Goal: Transaction & Acquisition: Purchase product/service

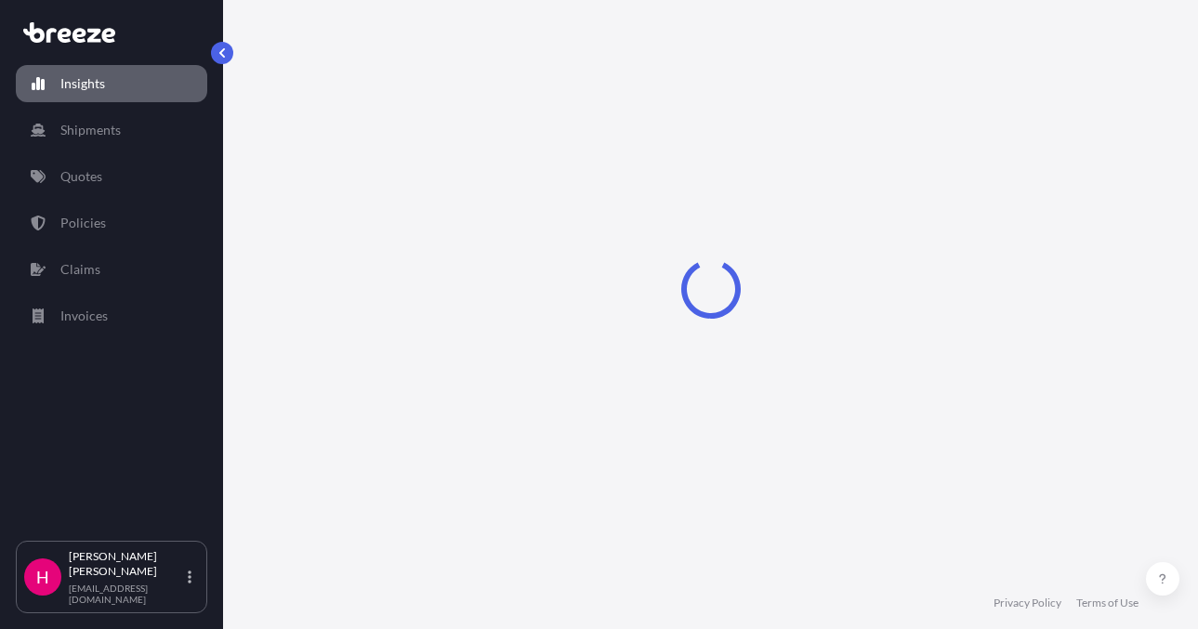
select select "2025"
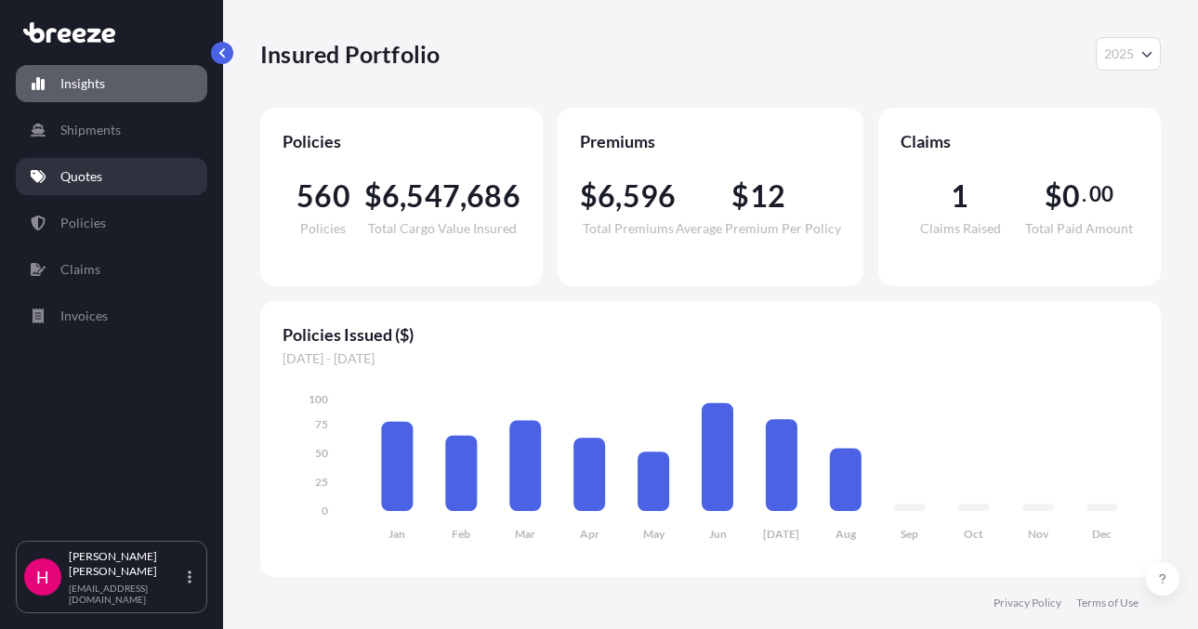
click at [99, 183] on p "Quotes" at bounding box center [81, 176] width 42 height 19
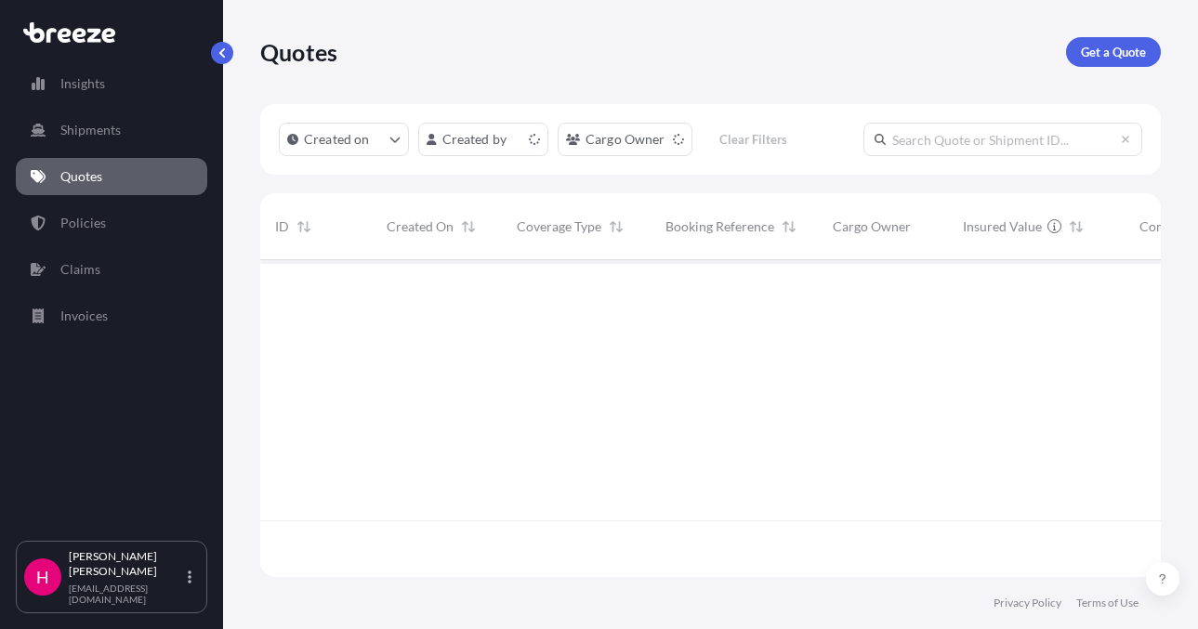
scroll to position [313, 886]
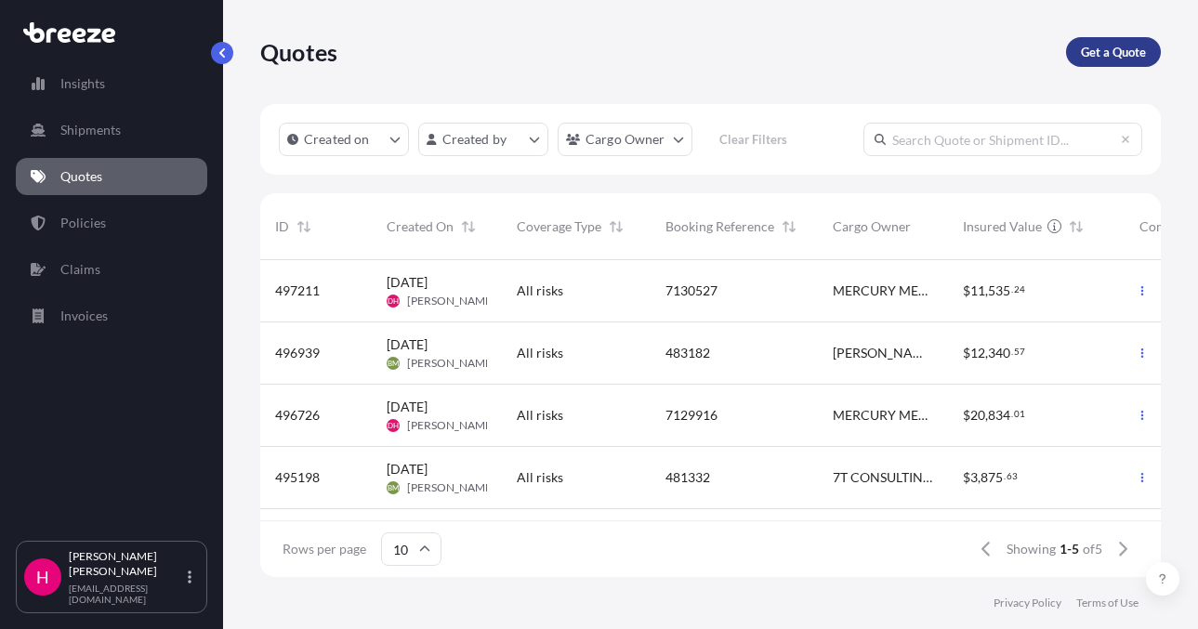
click at [1098, 40] on link "Get a Quote" at bounding box center [1113, 52] width 95 height 30
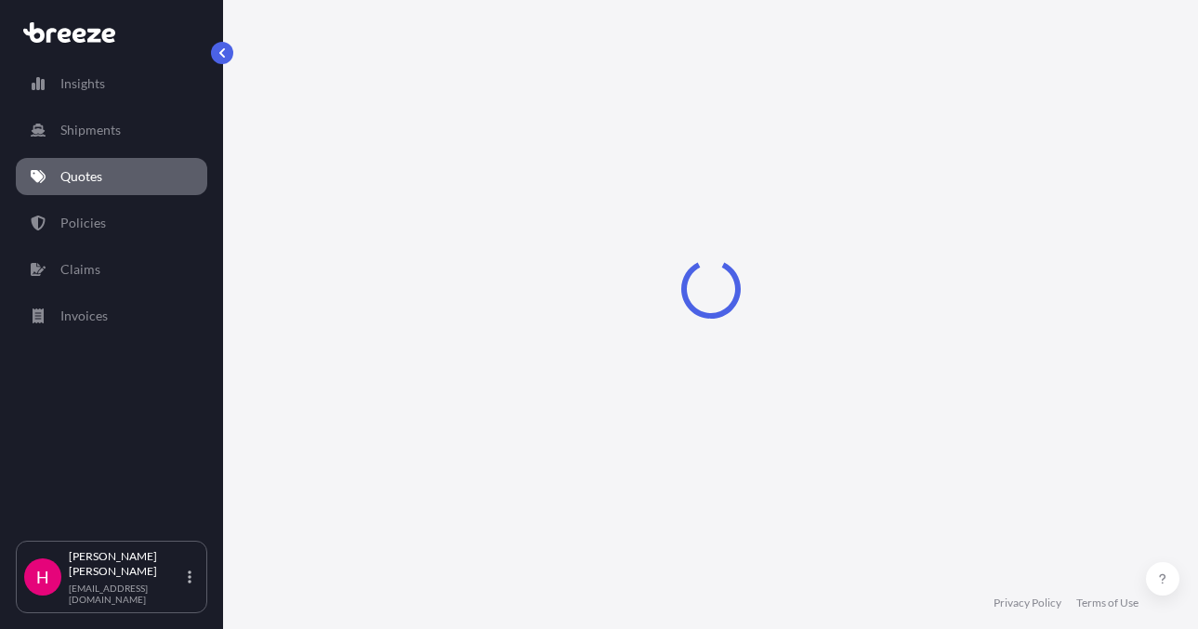
select select "Sea"
select select "1"
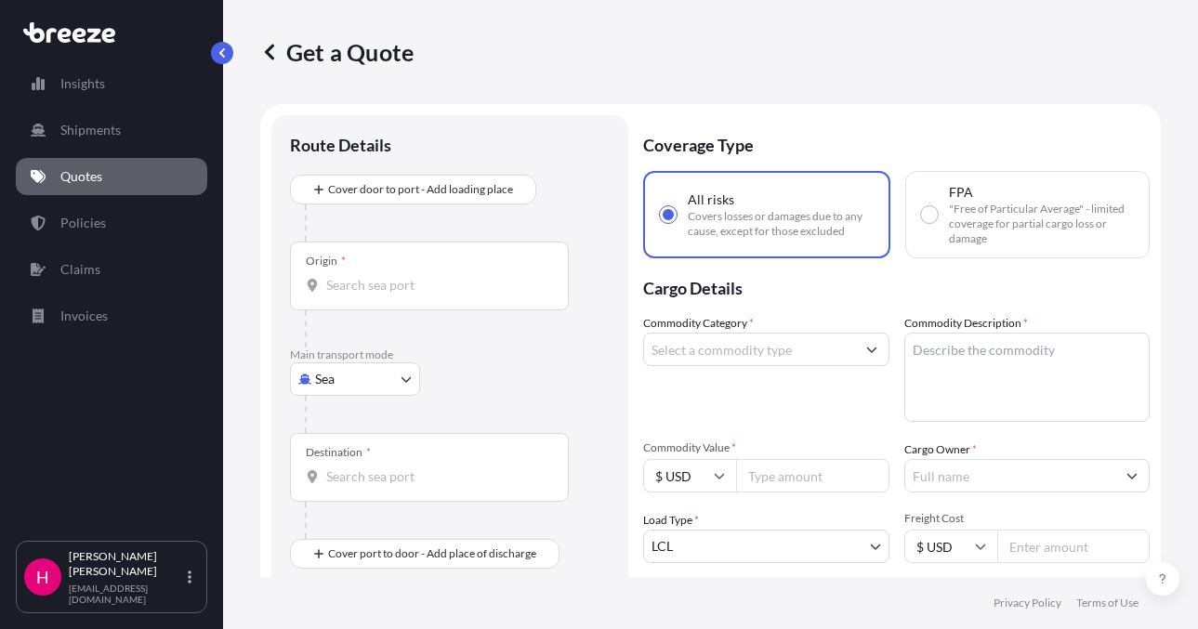
scroll to position [30, 0]
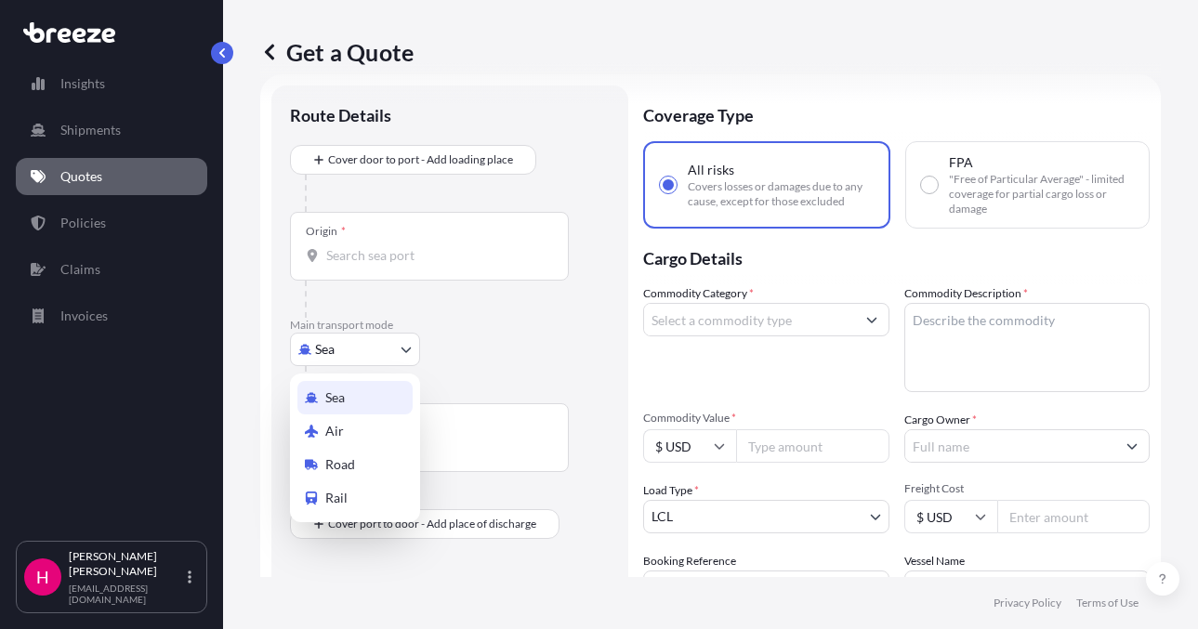
click at [334, 348] on body "Insights Shipments Quotes Policies Claims Invoices H [PERSON_NAME] [EMAIL_ADDRE…" at bounding box center [599, 314] width 1198 height 629
click at [349, 464] on span "Road" at bounding box center [340, 464] width 30 height 19
select select "Road"
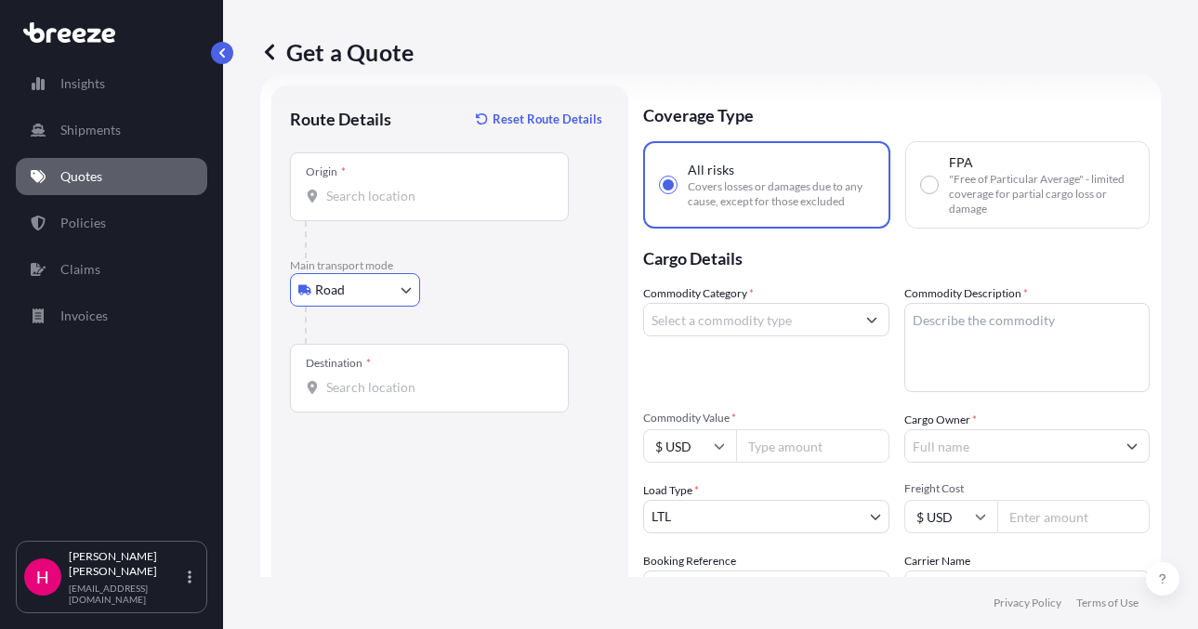
click at [273, 333] on div "Route Details Reset Route Details Place of loading Road Road Rail Origin * Main…" at bounding box center [449, 424] width 357 height 678
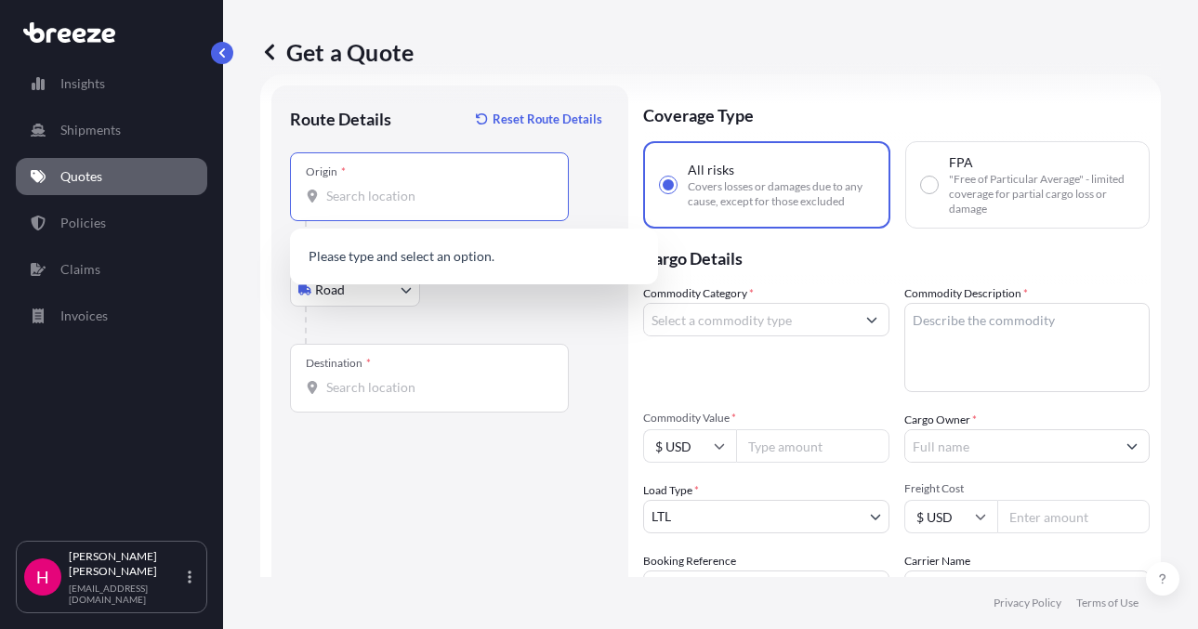
click at [386, 193] on input "Origin *" at bounding box center [435, 196] width 219 height 19
paste input "[STREET_ADDRESS][PERSON_NAME]"
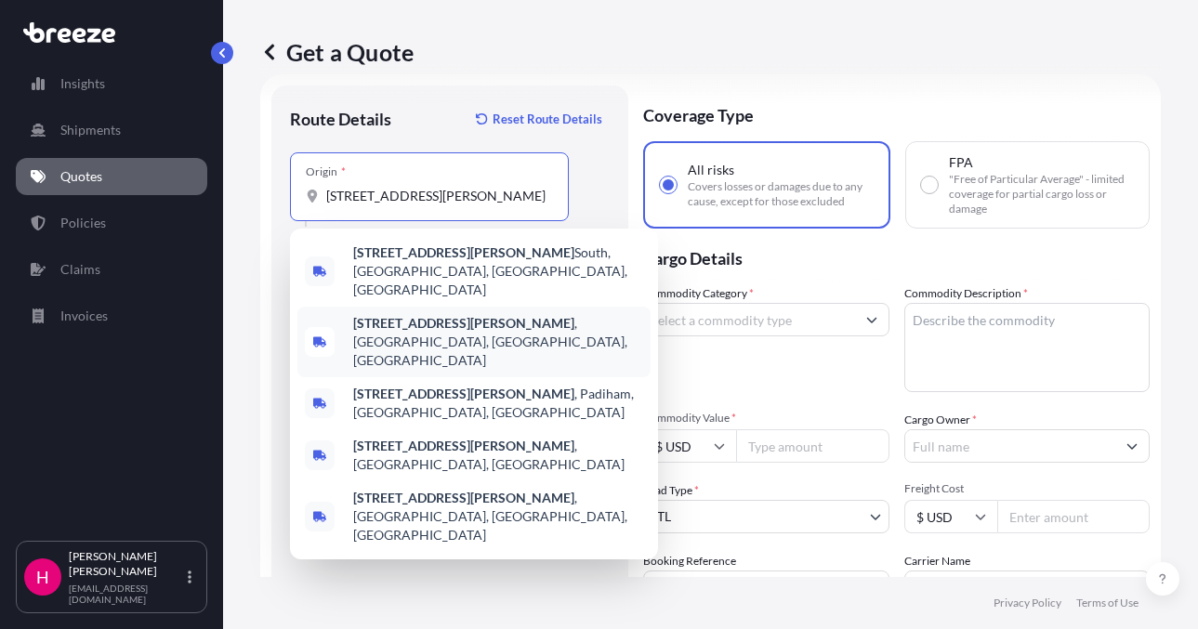
click at [484, 314] on span "[STREET_ADDRESS][PERSON_NAME]" at bounding box center [498, 342] width 290 height 56
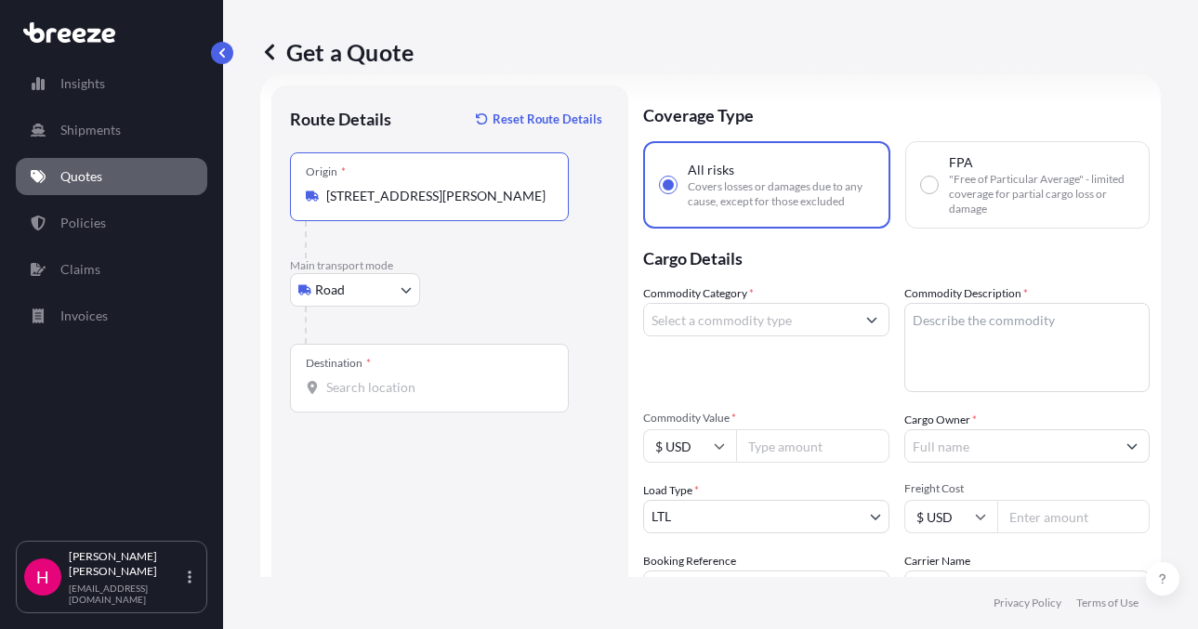
type input "[STREET_ADDRESS][PERSON_NAME]"
click at [359, 543] on div "Route Details Reset Route Details Place of loading Road Road Rail Origin * [STR…" at bounding box center [450, 424] width 320 height 641
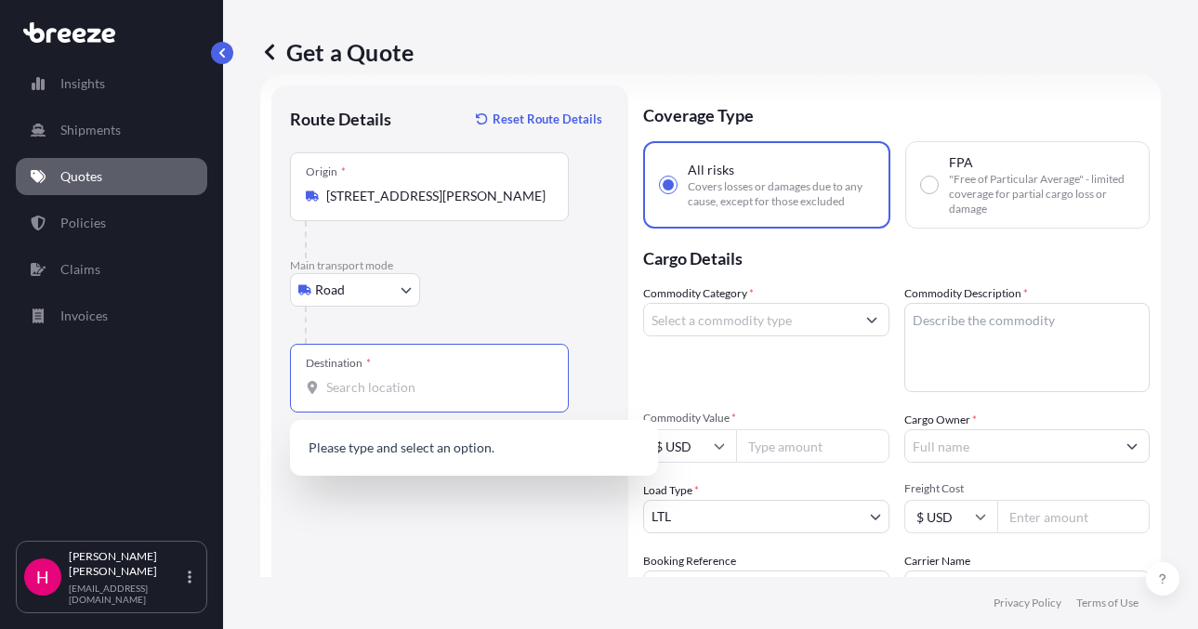
click at [365, 382] on input "Destination *" at bounding box center [435, 387] width 219 height 19
paste input "[STREET_ADDRESS]"
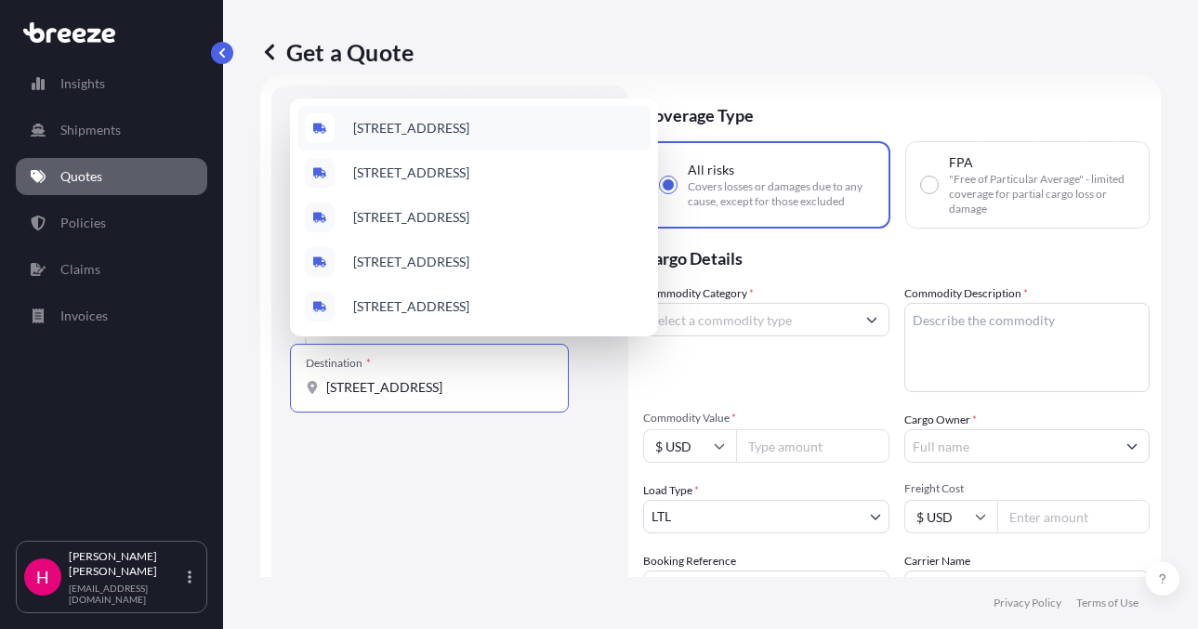
click at [454, 124] on span "[STREET_ADDRESS]" at bounding box center [411, 128] width 116 height 19
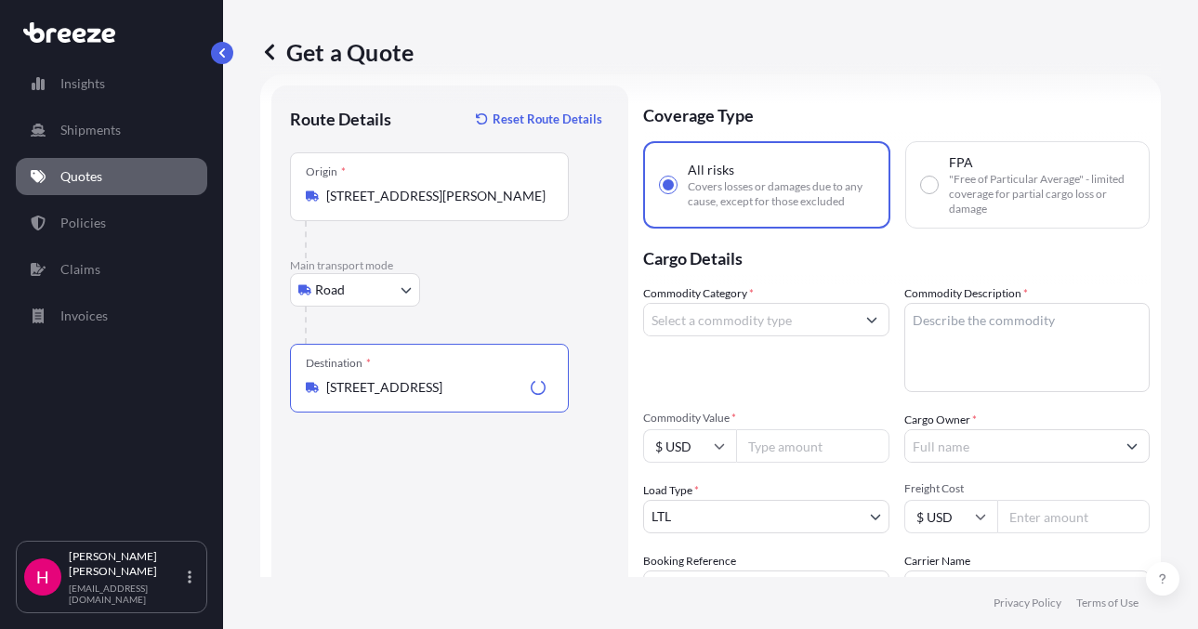
type input "[STREET_ADDRESS]"
click at [452, 564] on div "Route Details Reset Route Details Place of loading Road Road Rail Origin * [STR…" at bounding box center [450, 424] width 320 height 641
click at [772, 324] on input "Commodity Category *" at bounding box center [749, 319] width 211 height 33
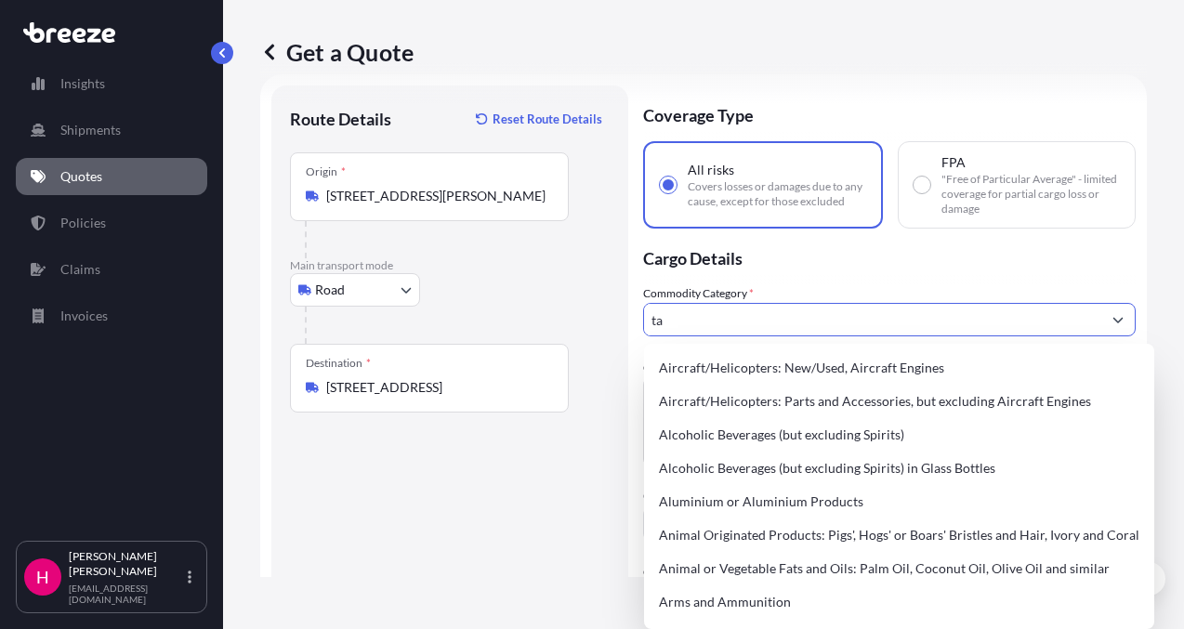
type input "t"
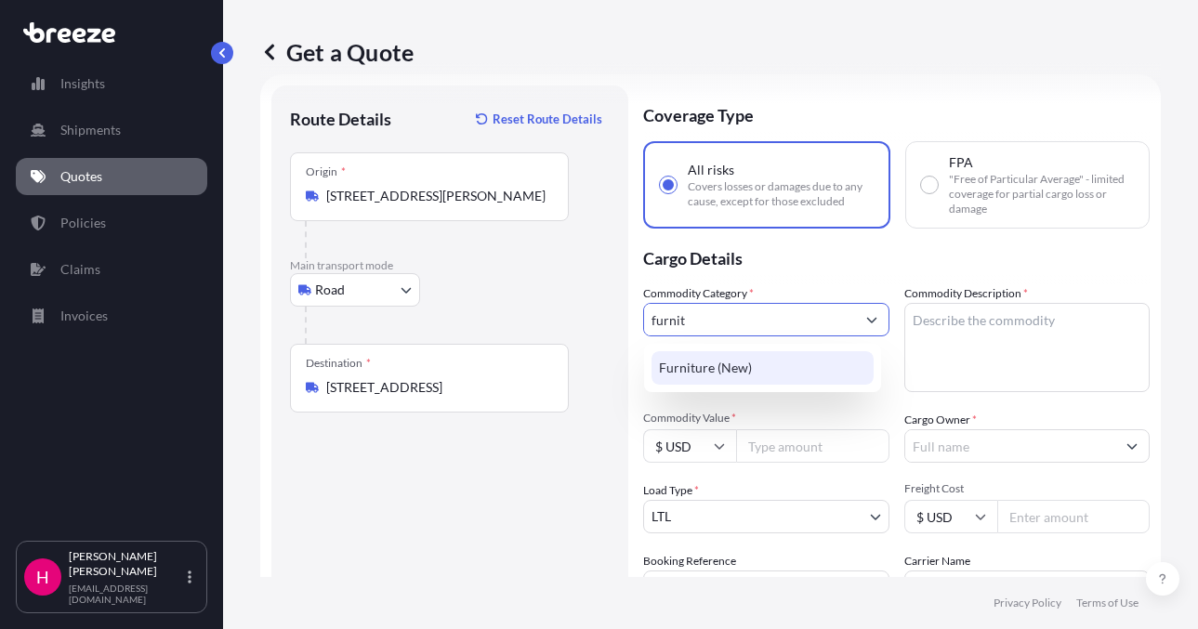
click at [730, 359] on div "Furniture (New)" at bounding box center [762, 367] width 222 height 33
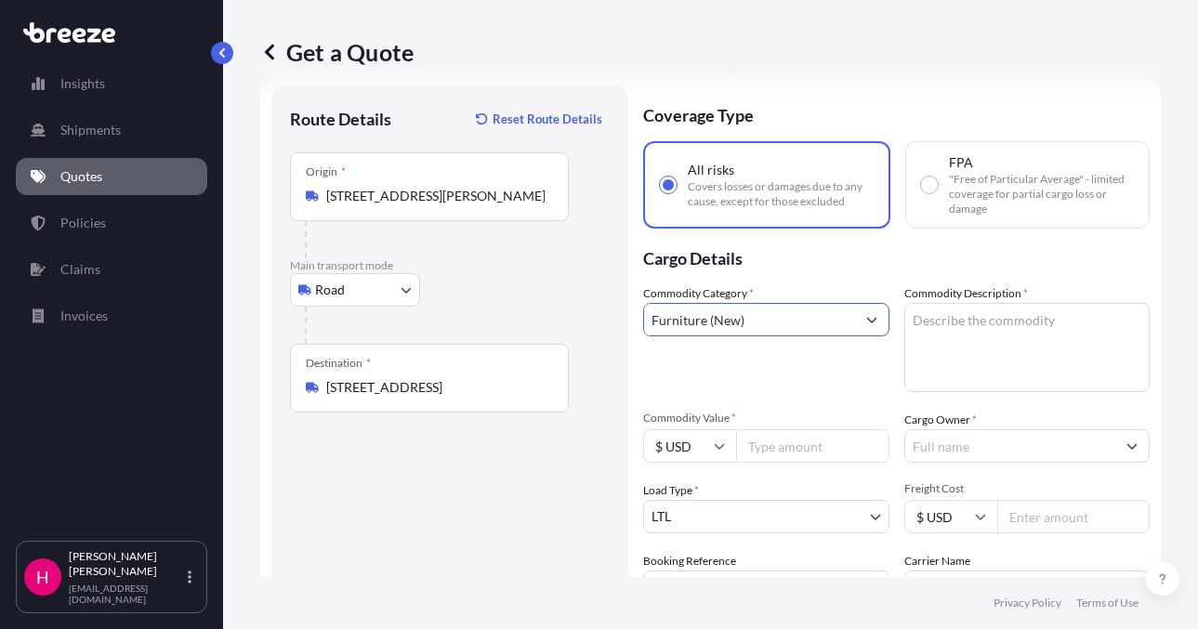
type input "Furniture (New)"
click at [981, 315] on textarea "Commodity Description *" at bounding box center [1027, 347] width 246 height 89
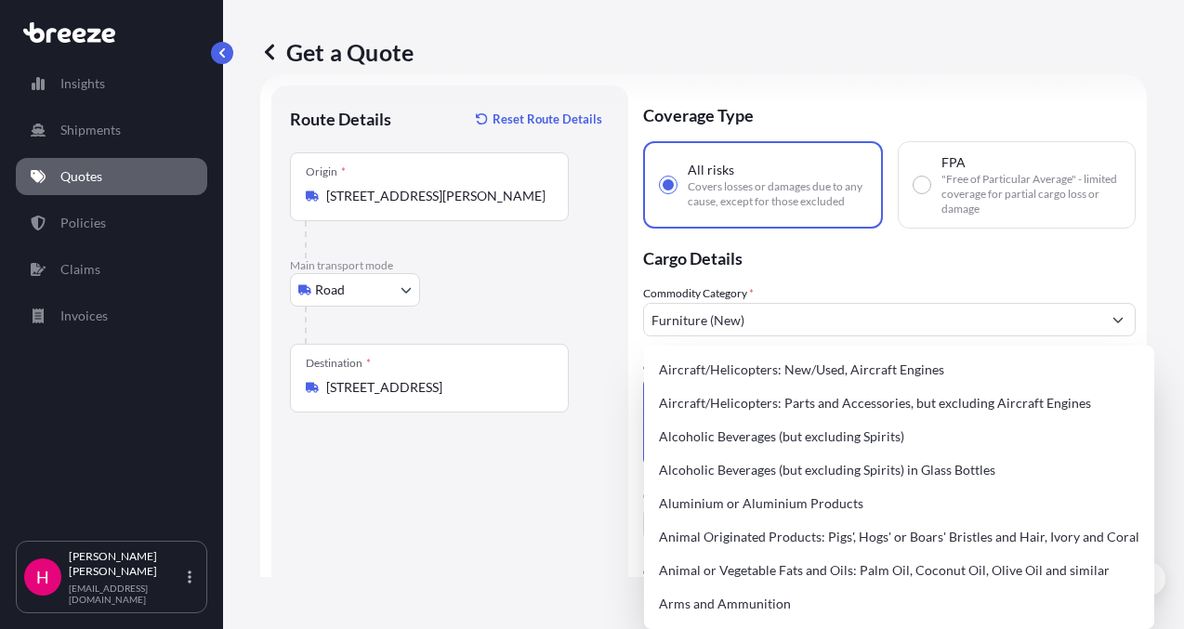
paste textarea "TILTING TURNTABLE"
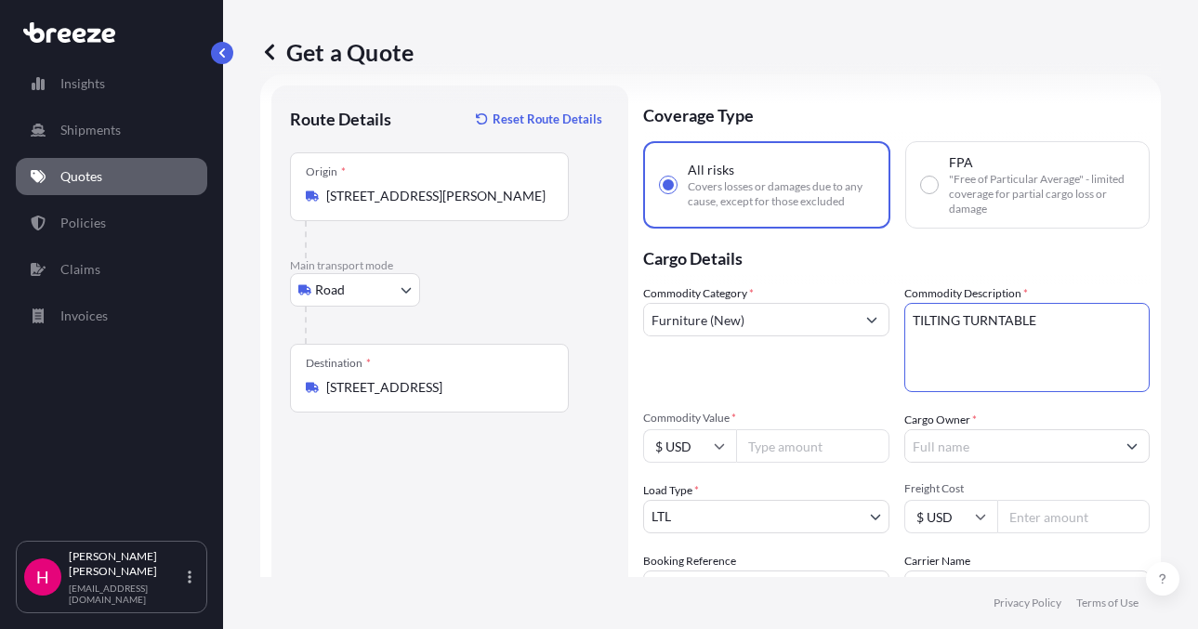
type textarea "TILTING TURNTABLE"
click at [912, 66] on div "Get a Quote" at bounding box center [710, 52] width 900 height 30
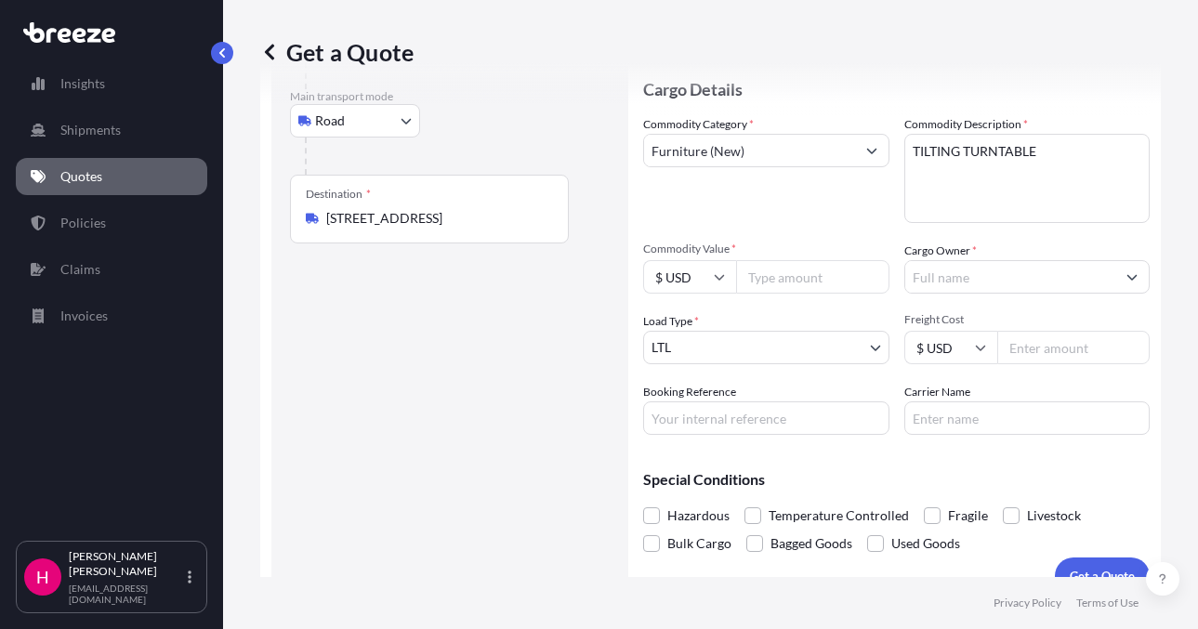
scroll to position [216, 0]
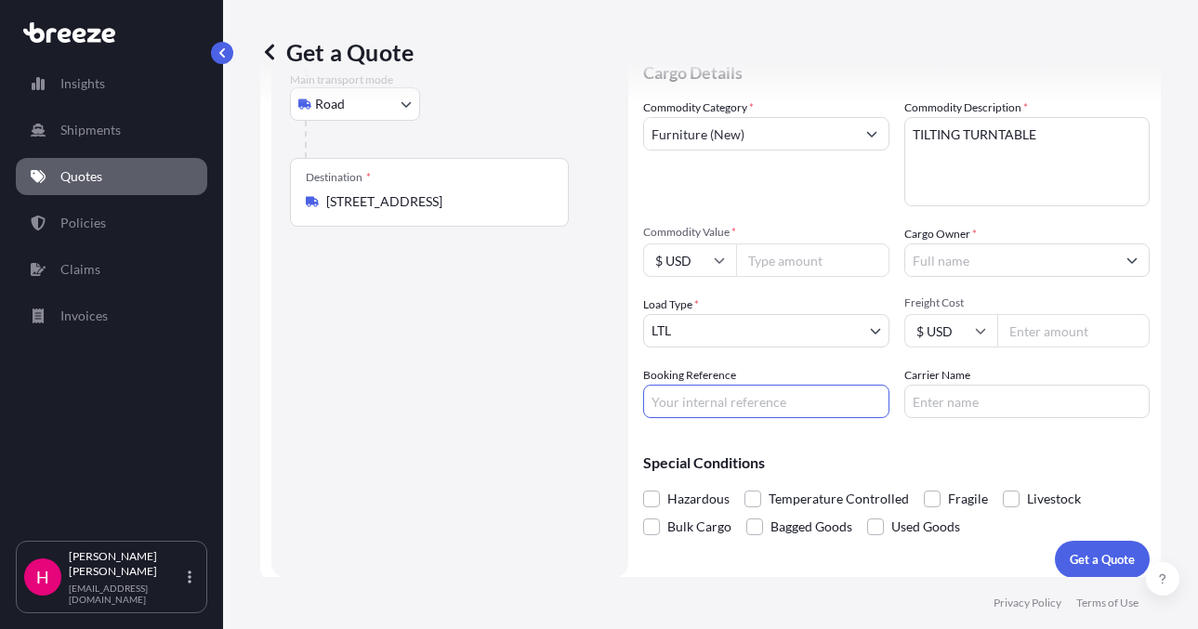
click at [684, 407] on input "Booking Reference" at bounding box center [766, 401] width 246 height 33
paste input "483522"
type input "483522"
click at [426, 436] on div "Route Details Reset Route Details Place of loading Road Road Rail Origin * [STR…" at bounding box center [450, 238] width 320 height 641
click at [969, 406] on input "Carrier Name" at bounding box center [1027, 401] width 246 height 33
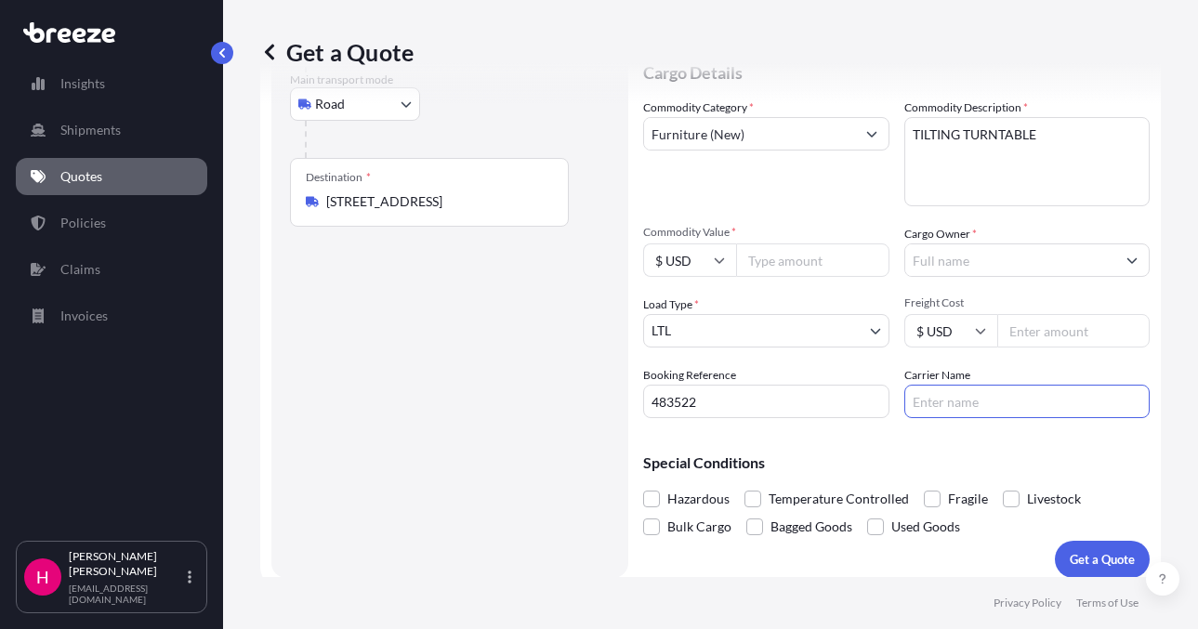
type input "[PERSON_NAME] Express"
click at [400, 374] on div "Route Details Reset Route Details Place of loading Road Road Rail Origin * [STR…" at bounding box center [450, 238] width 320 height 641
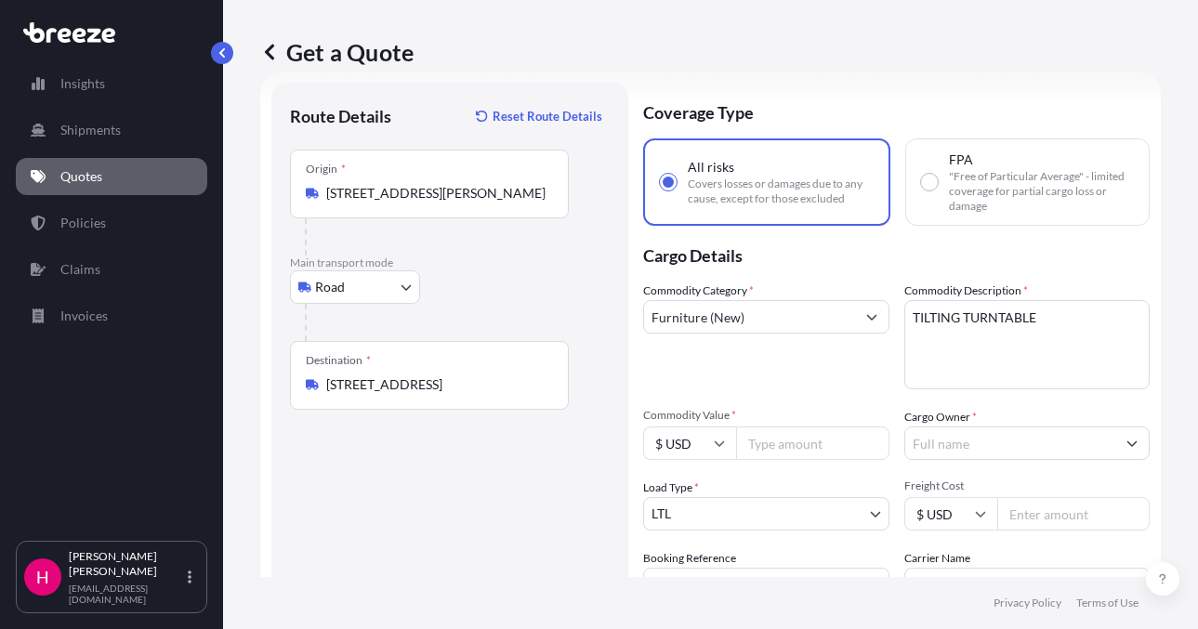
scroll to position [0, 0]
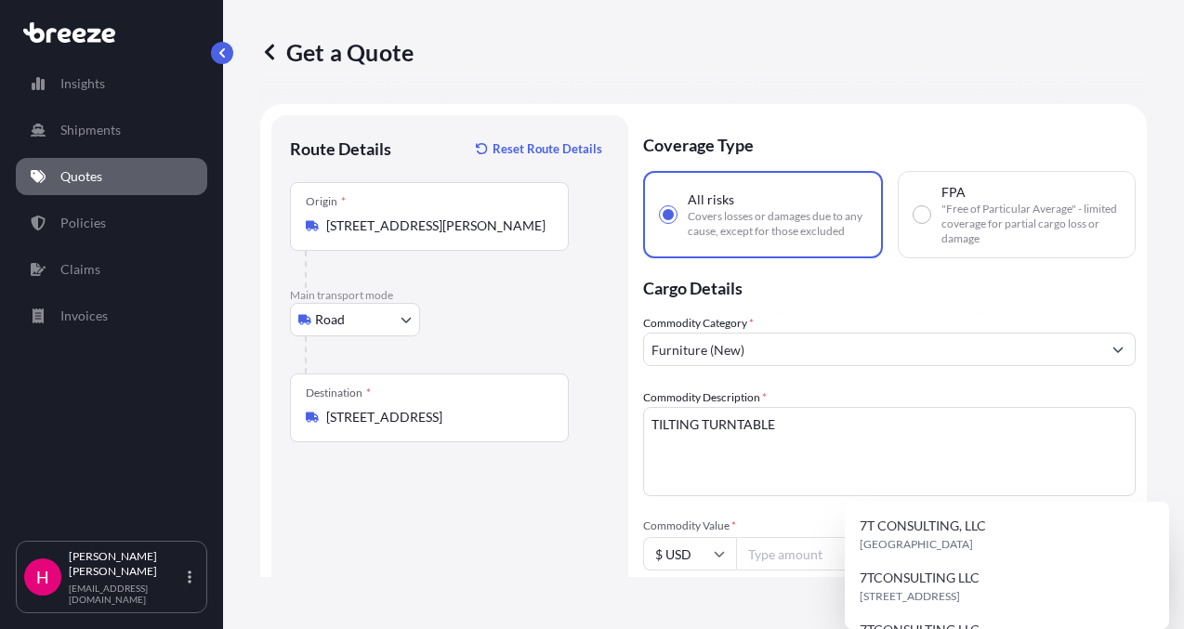
click at [934, 611] on input "Cargo Owner *" at bounding box center [872, 627] width 457 height 33
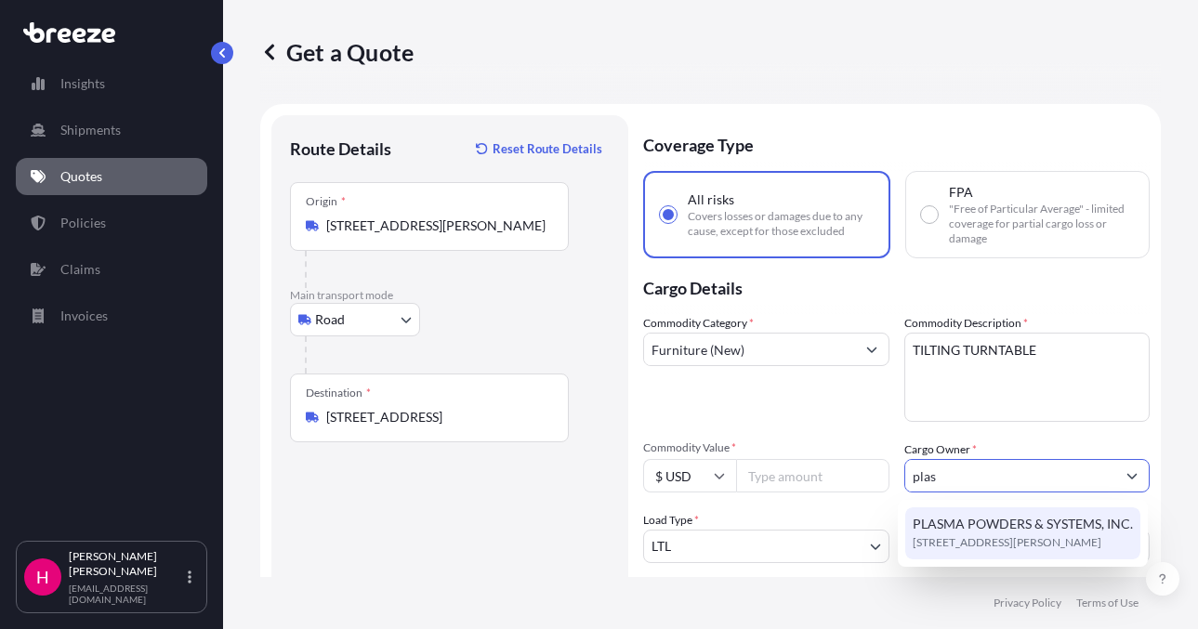
click at [997, 541] on span "[STREET_ADDRESS][PERSON_NAME]" at bounding box center [1006, 542] width 189 height 19
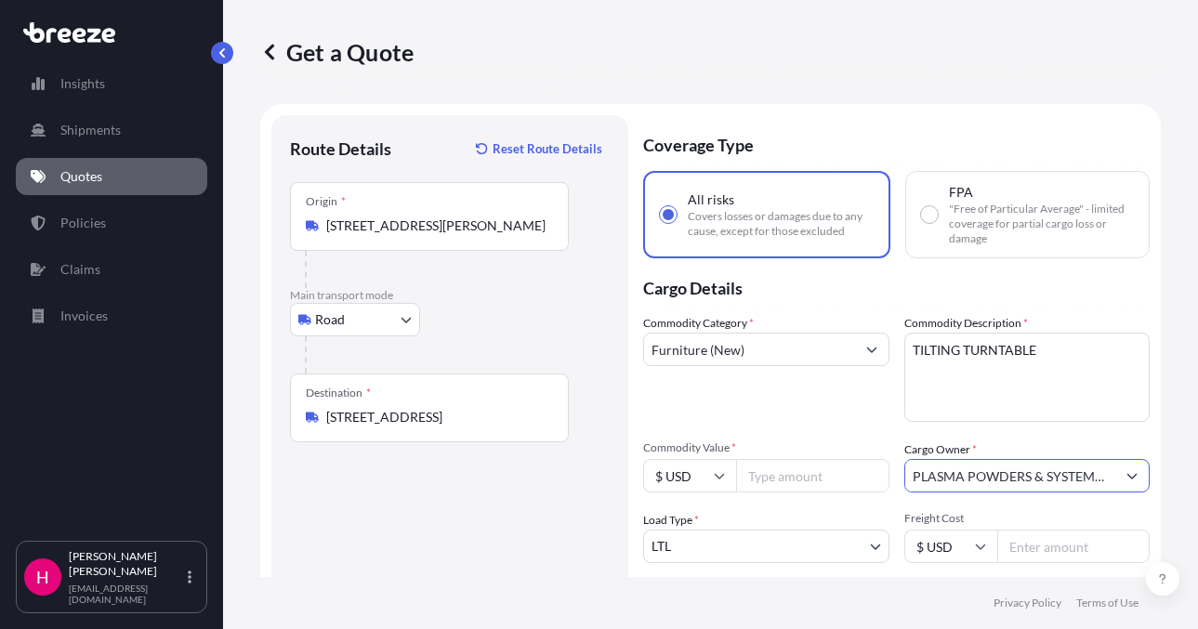
type input "PLASMA POWDERS & SYSTEMS, INC."
click at [448, 545] on div "Route Details Reset Route Details Place of loading Road Road Rail Origin * [STR…" at bounding box center [450, 454] width 320 height 641
click at [824, 474] on input "Commodity Value *" at bounding box center [812, 475] width 153 height 33
type input "15310.56"
click at [404, 533] on div "Route Details Reset Route Details Place of loading Road Road Rail Origin * [STR…" at bounding box center [450, 454] width 320 height 641
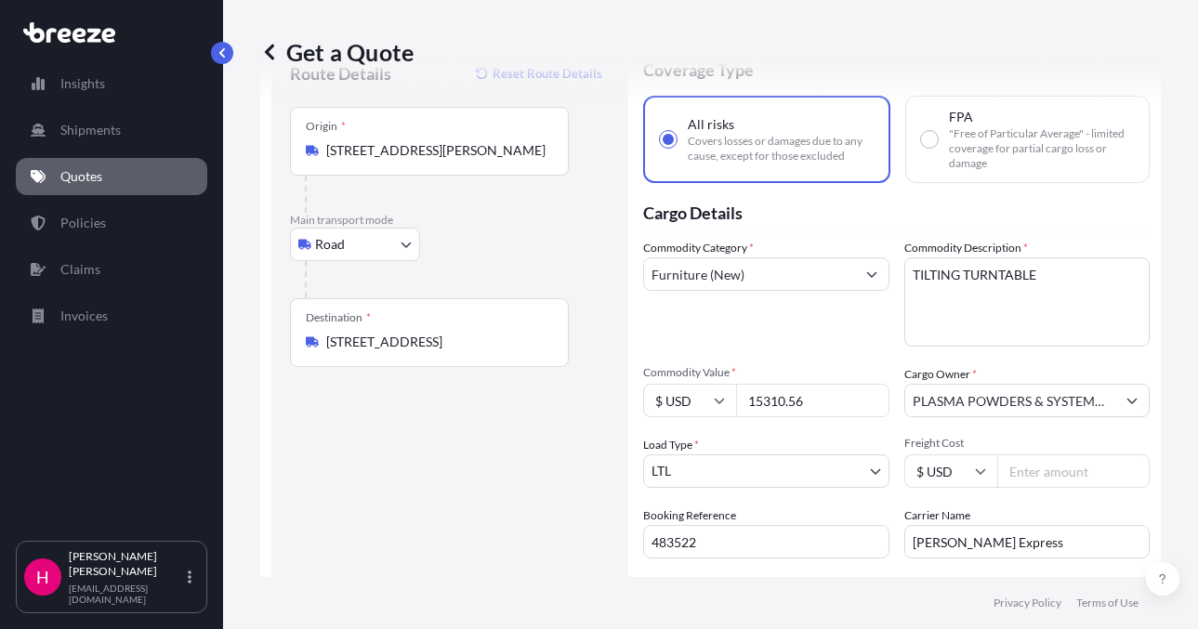
scroll to position [186, 0]
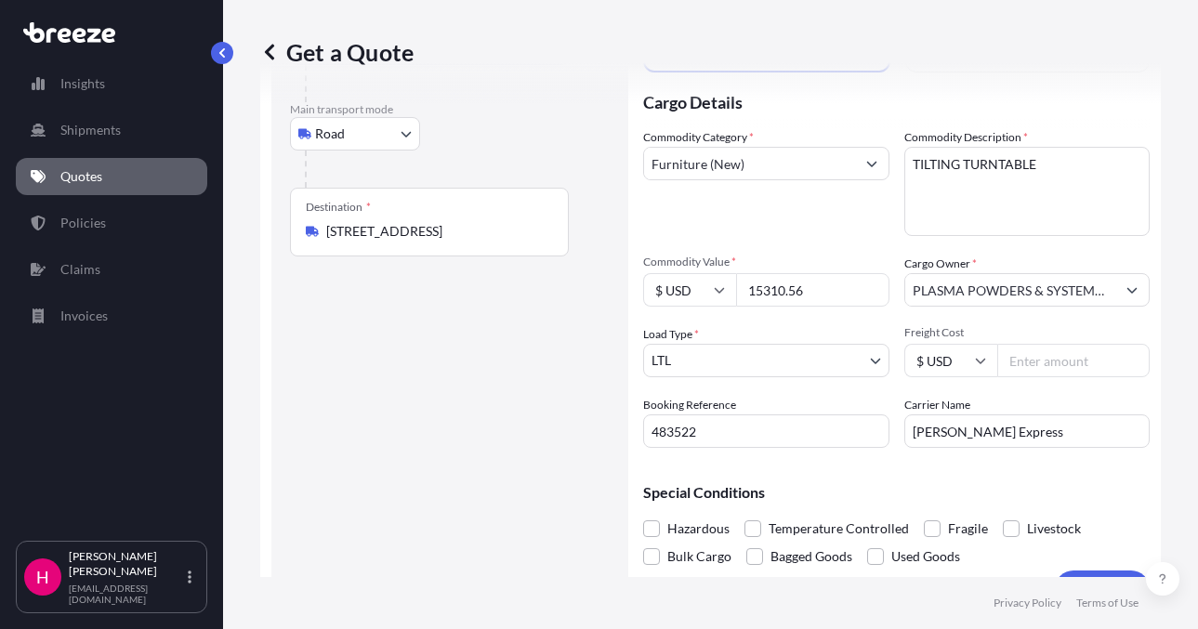
drag, startPoint x: 1170, startPoint y: 306, endPoint x: 1139, endPoint y: 301, distance: 31.0
click at [1170, 306] on div "Get a Quote Route Details Reset Route Details Place of loading Road Road Rail O…" at bounding box center [710, 288] width 975 height 577
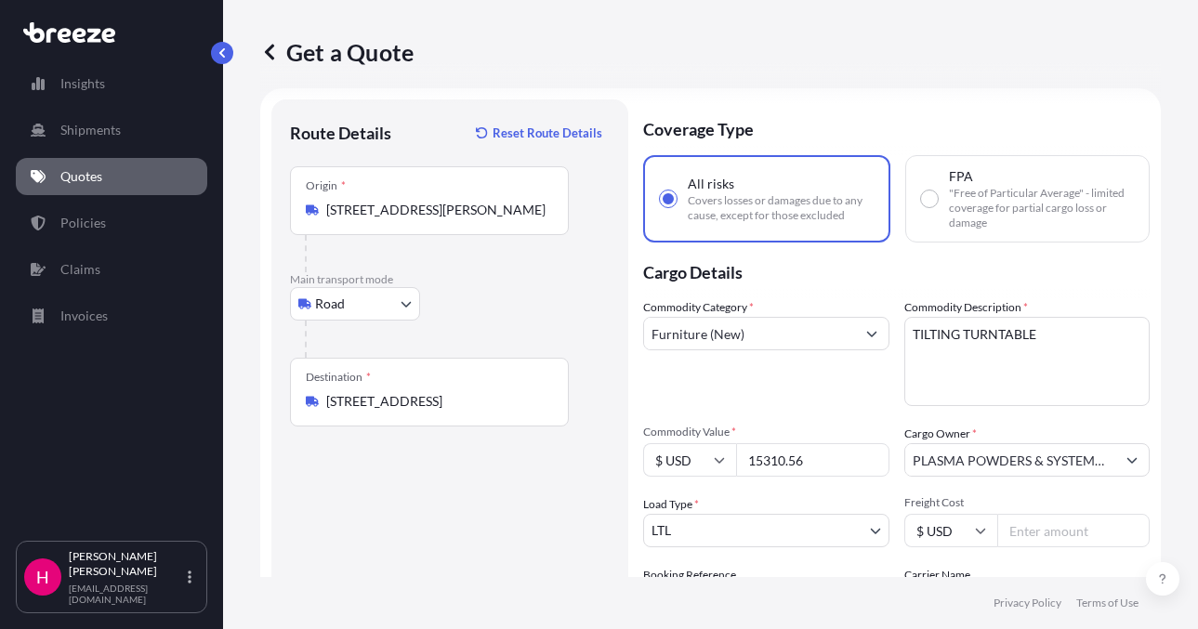
scroll to position [0, 0]
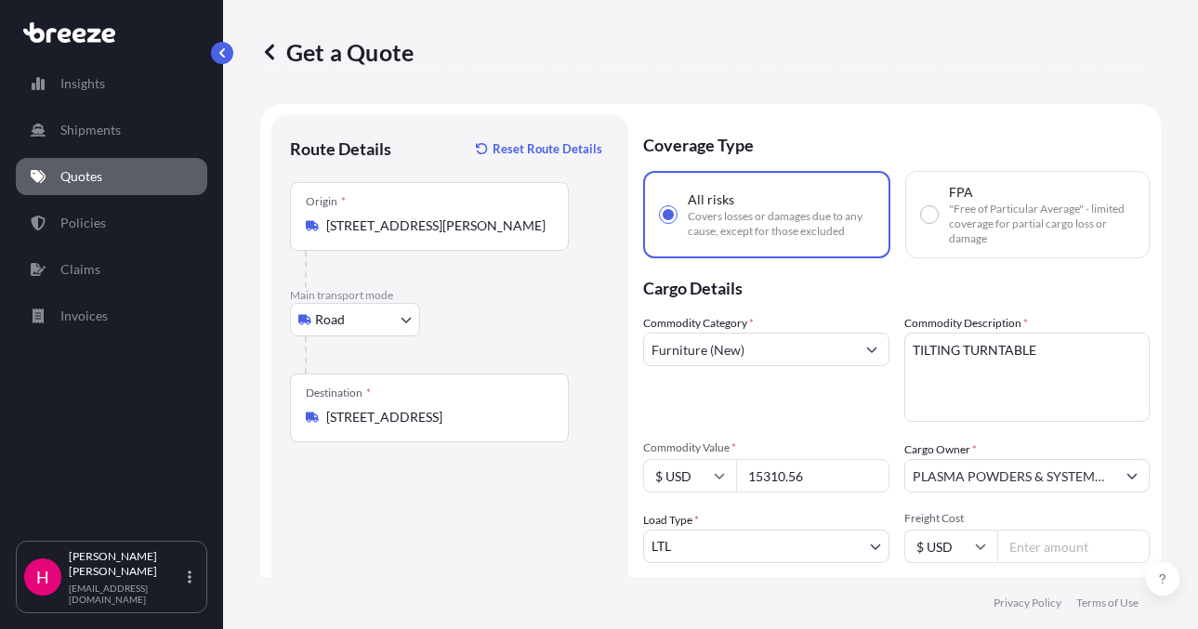
click at [534, 312] on div "Road Sea Air Road Rail" at bounding box center [450, 319] width 320 height 33
click at [449, 537] on div "Route Details Reset Route Details Place of loading Road Road Rail Origin * [STR…" at bounding box center [450, 454] width 320 height 641
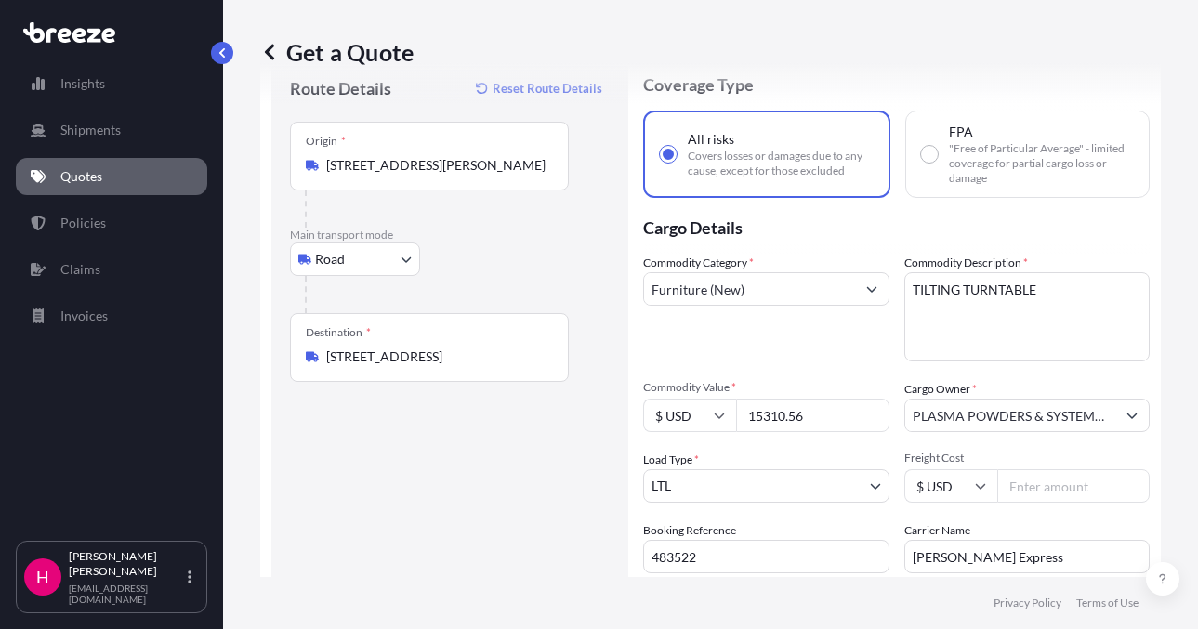
scroll to position [93, 0]
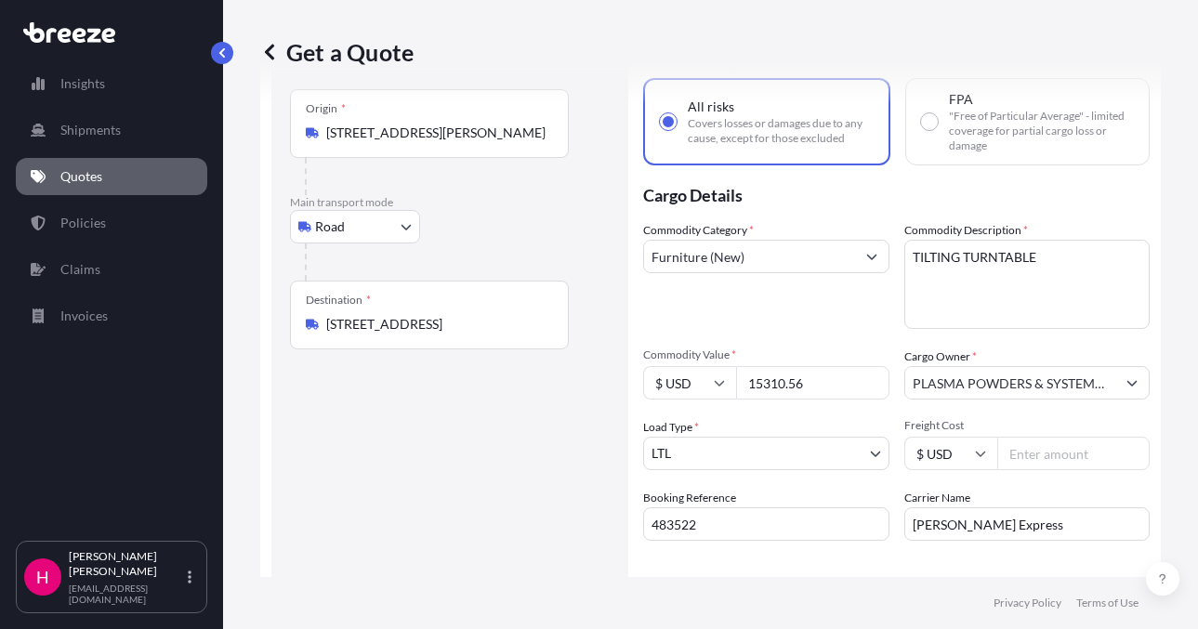
click at [382, 479] on div "Route Details Reset Route Details Place of loading Road Road Rail Origin * [STR…" at bounding box center [450, 361] width 320 height 641
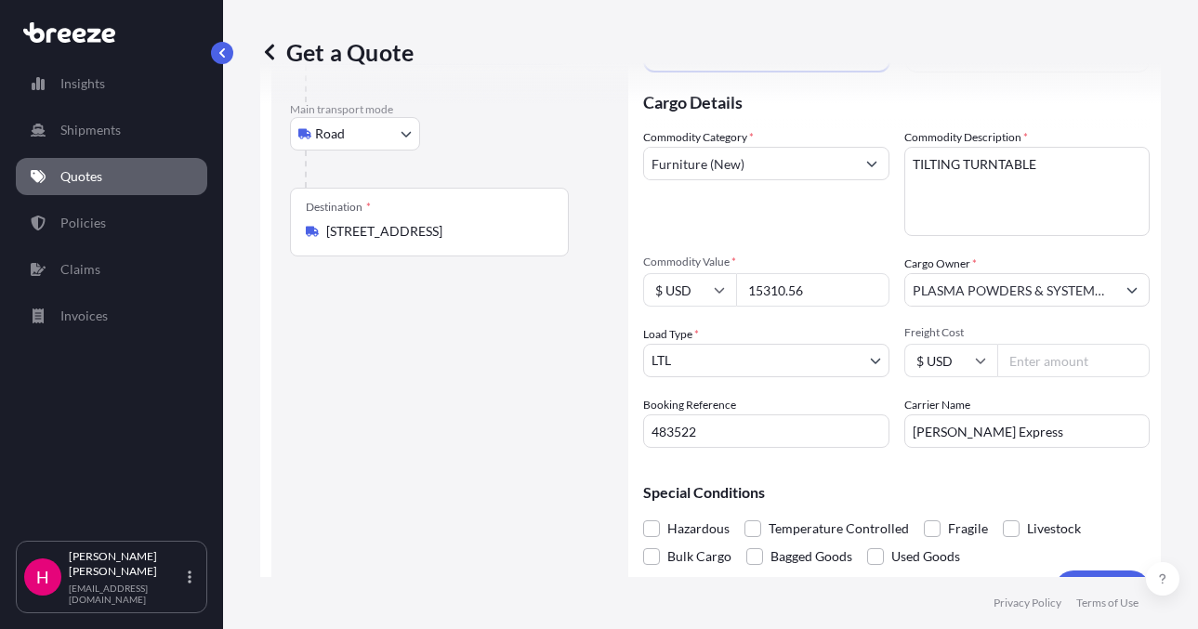
scroll to position [228, 0]
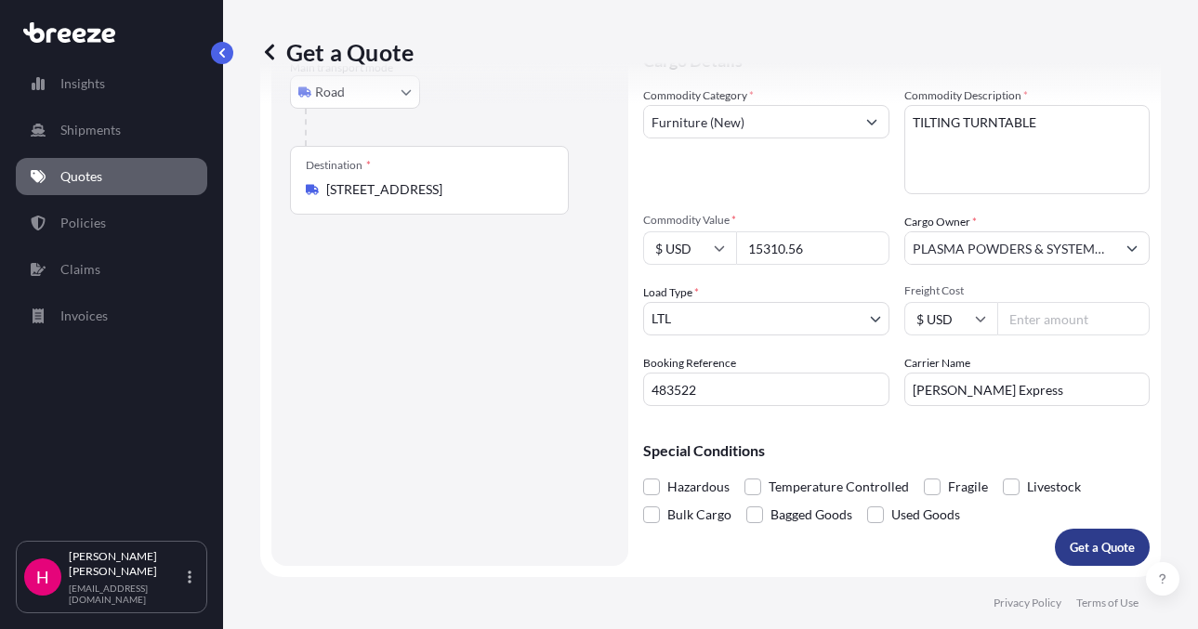
click at [1091, 543] on p "Get a Quote" at bounding box center [1101, 547] width 65 height 19
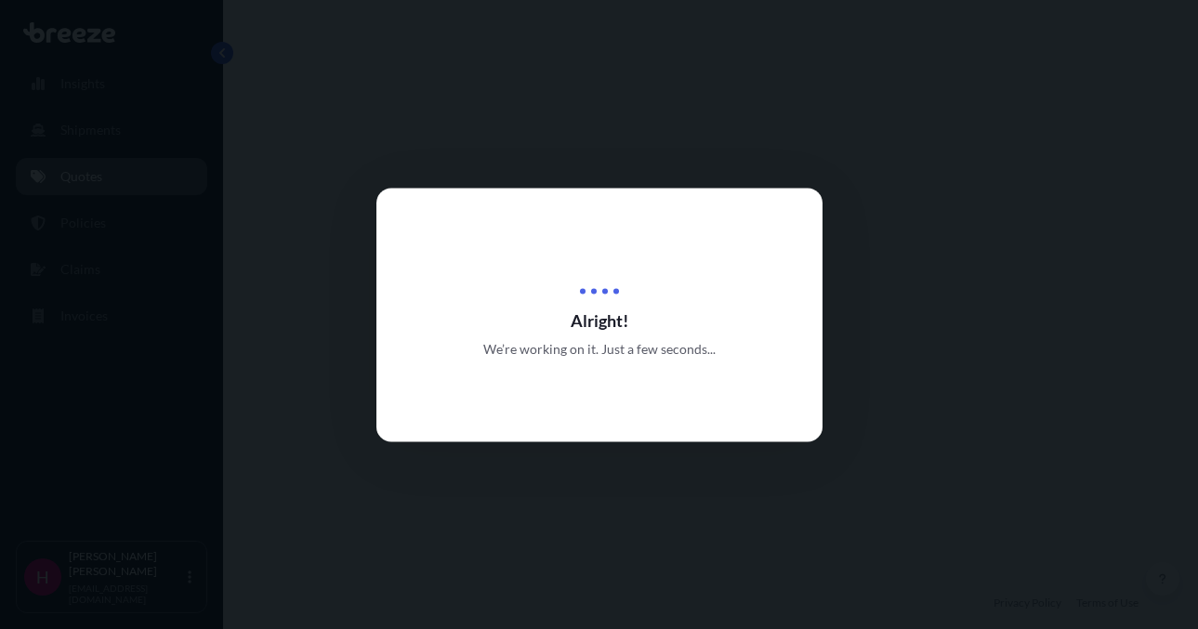
select select "Road"
select select "1"
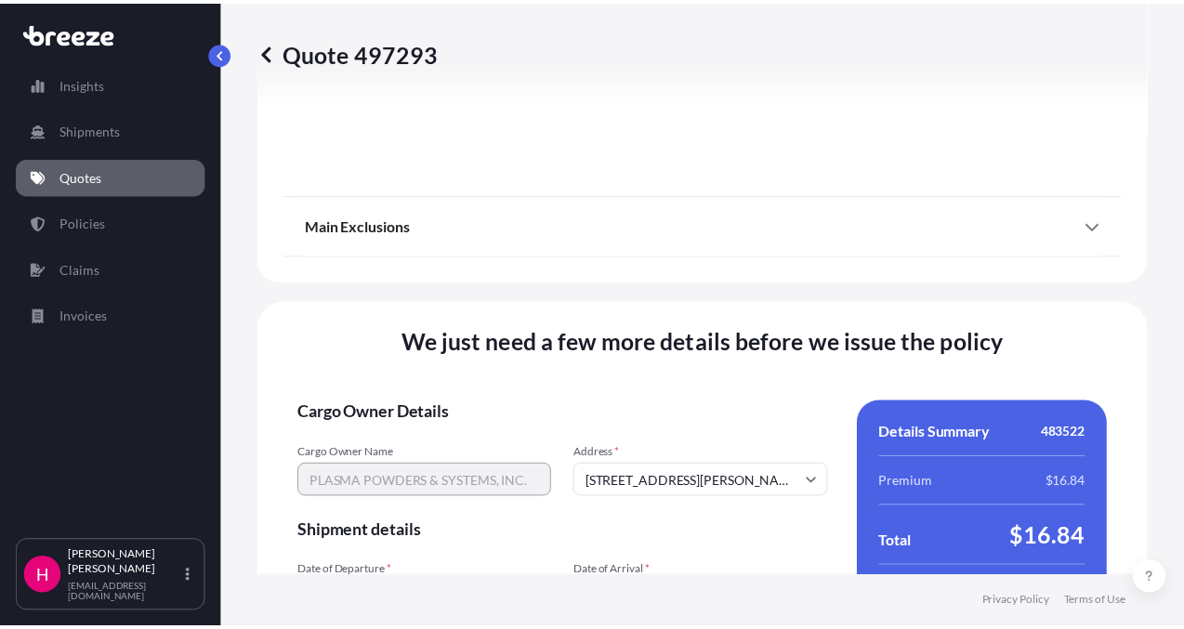
scroll to position [2708, 0]
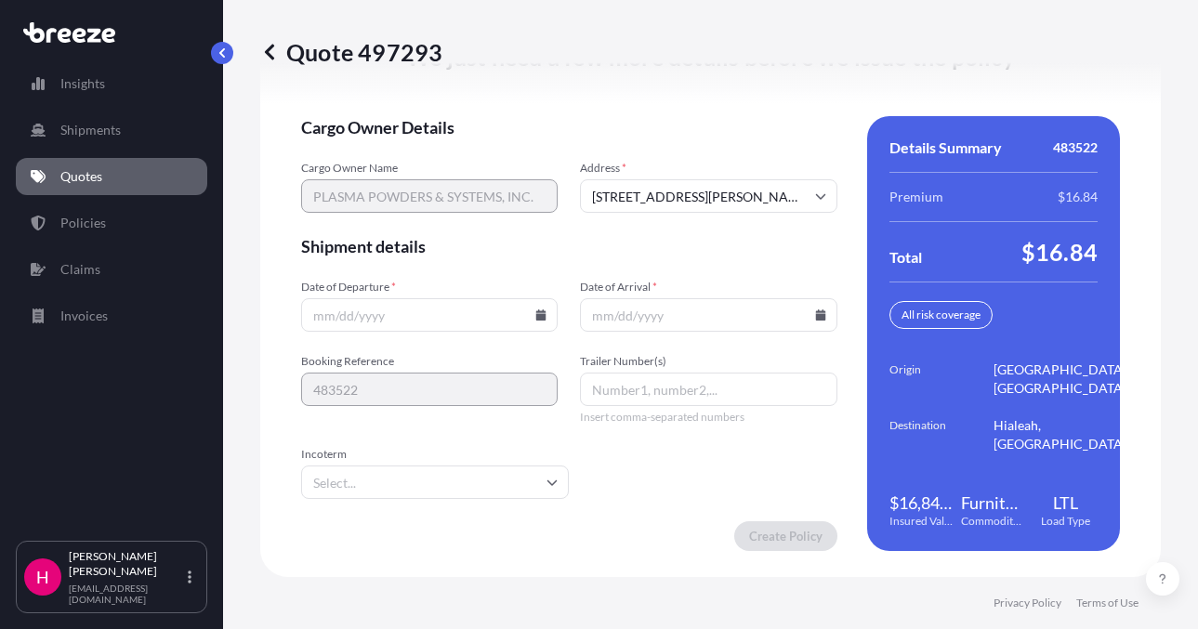
click at [536, 316] on icon at bounding box center [541, 314] width 10 height 11
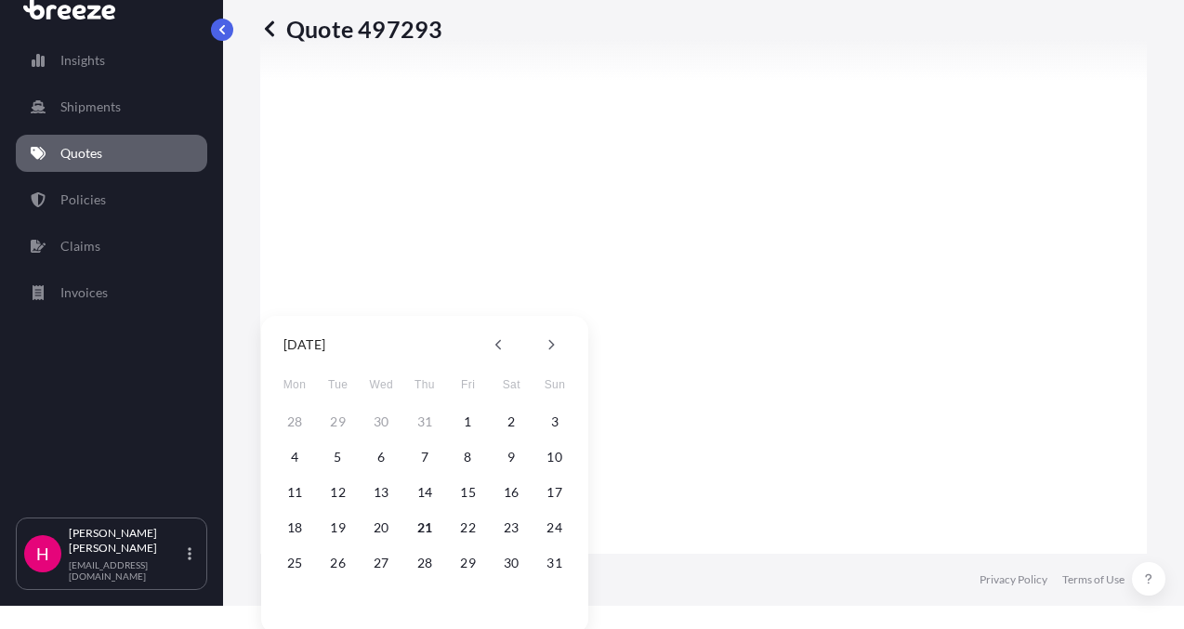
scroll to position [35, 0]
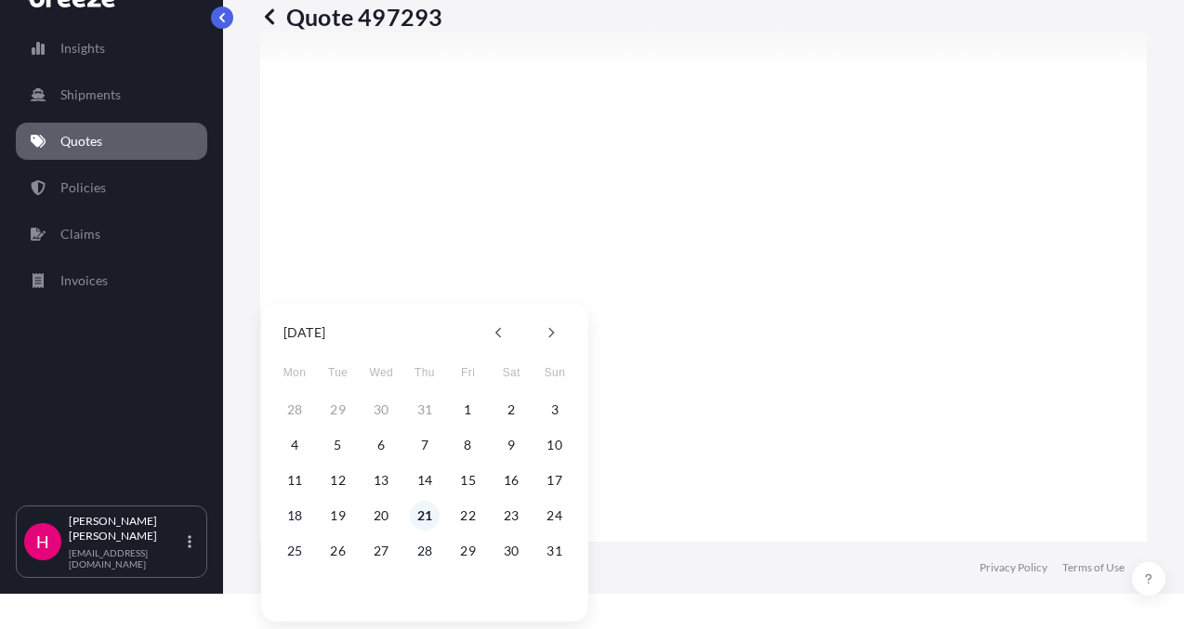
click at [424, 518] on button "21" at bounding box center [425, 516] width 30 height 30
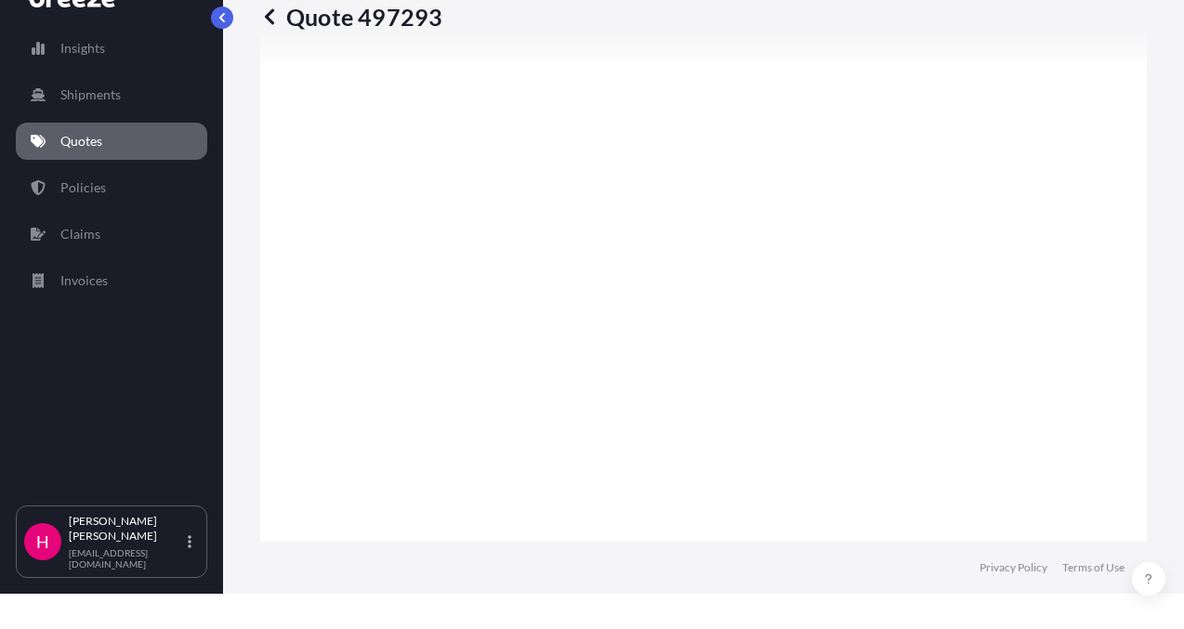
type input "[DATE]"
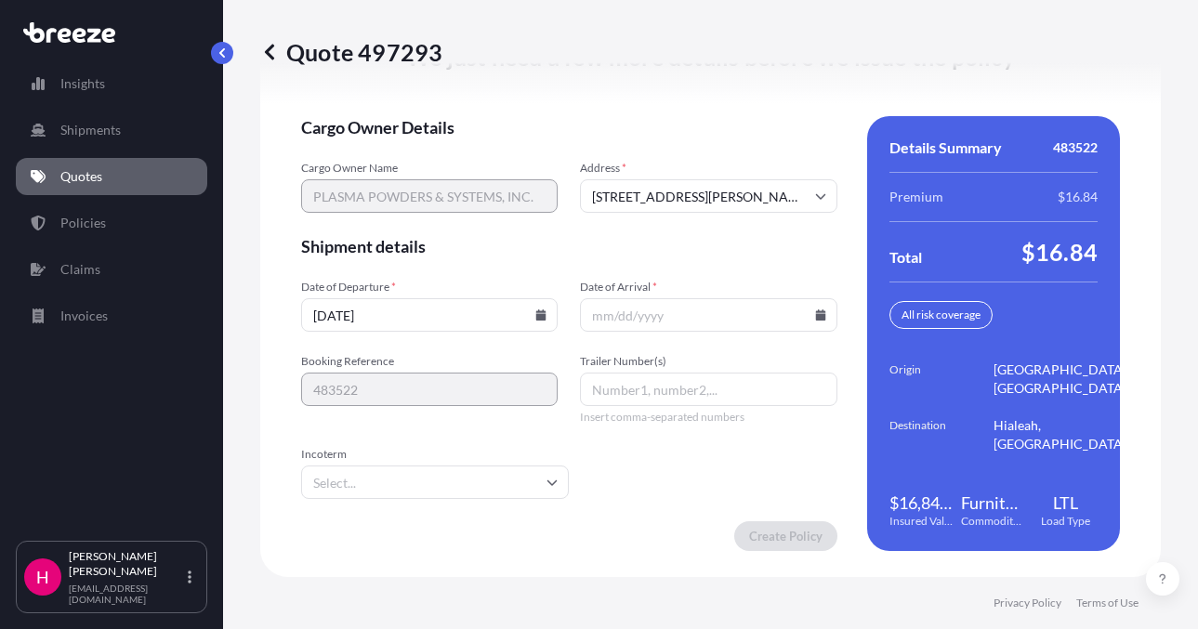
click at [815, 319] on icon at bounding box center [820, 314] width 10 height 11
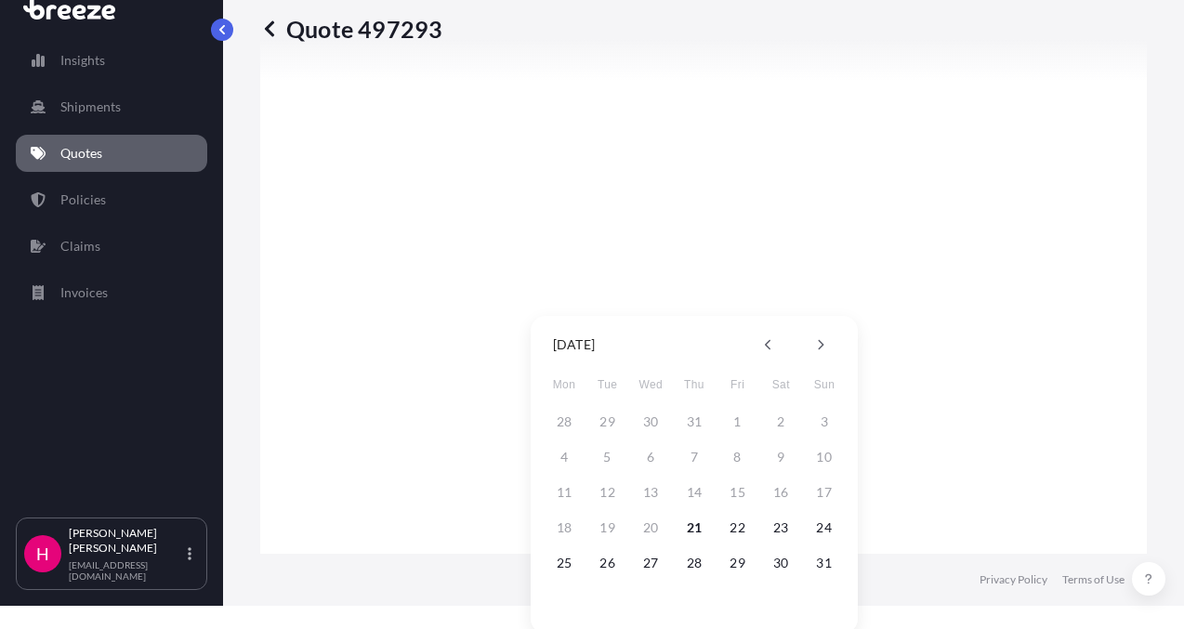
scroll to position [35, 0]
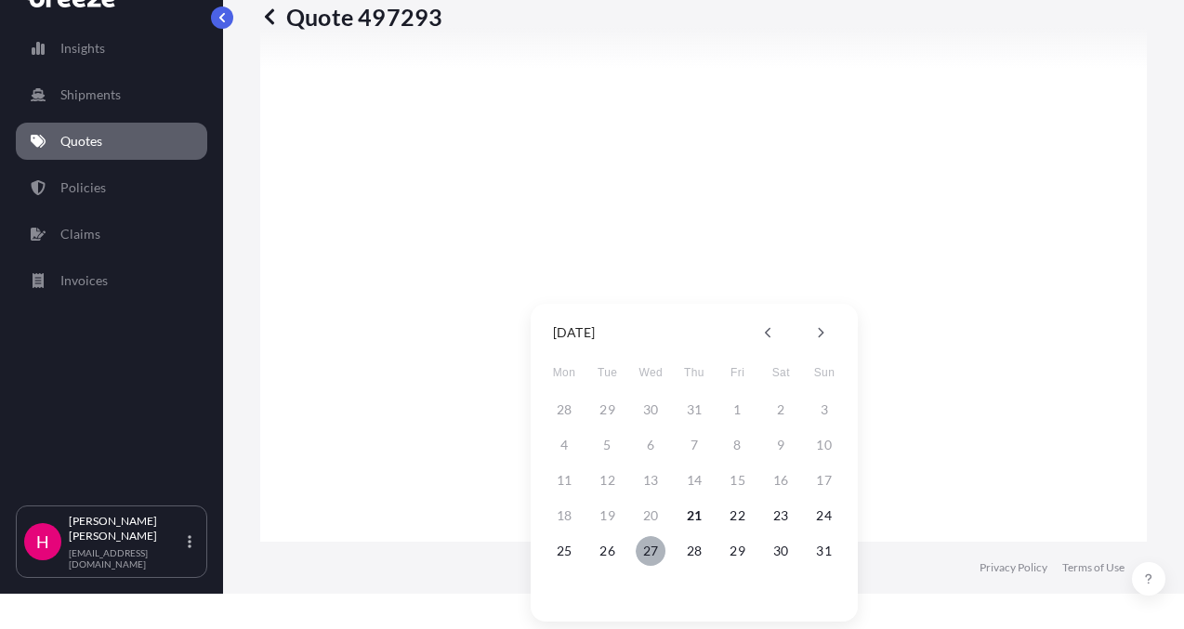
click at [644, 550] on button "27" at bounding box center [650, 551] width 30 height 30
type input "[DATE]"
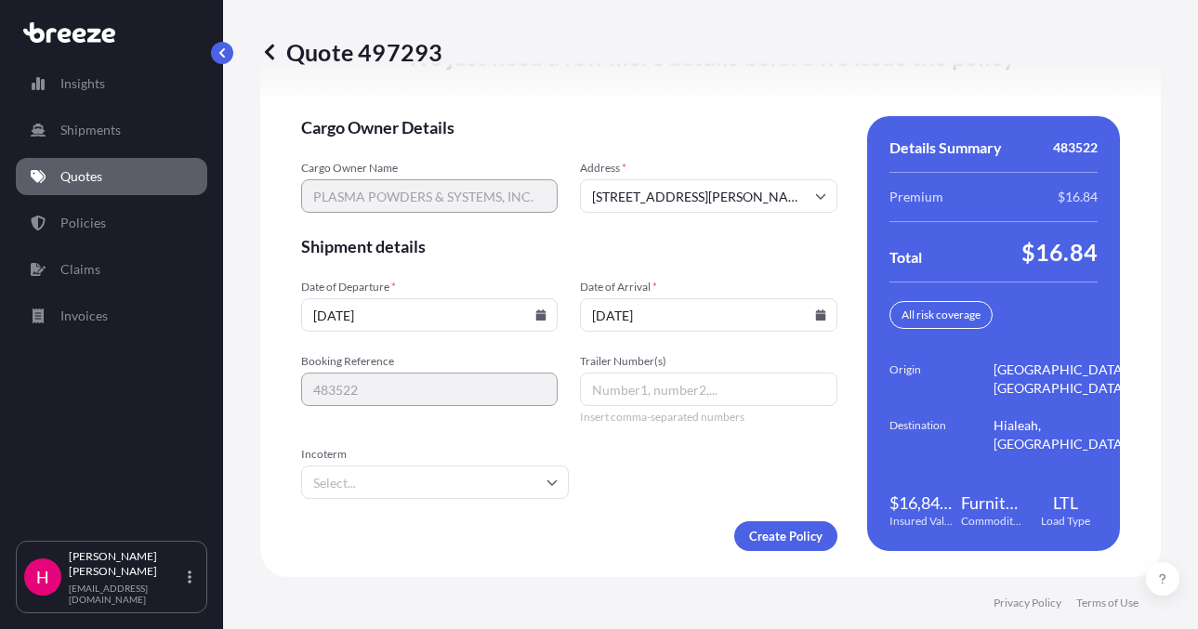
scroll to position [2708, 0]
click at [596, 541] on div "Create Policy" at bounding box center [569, 536] width 536 height 30
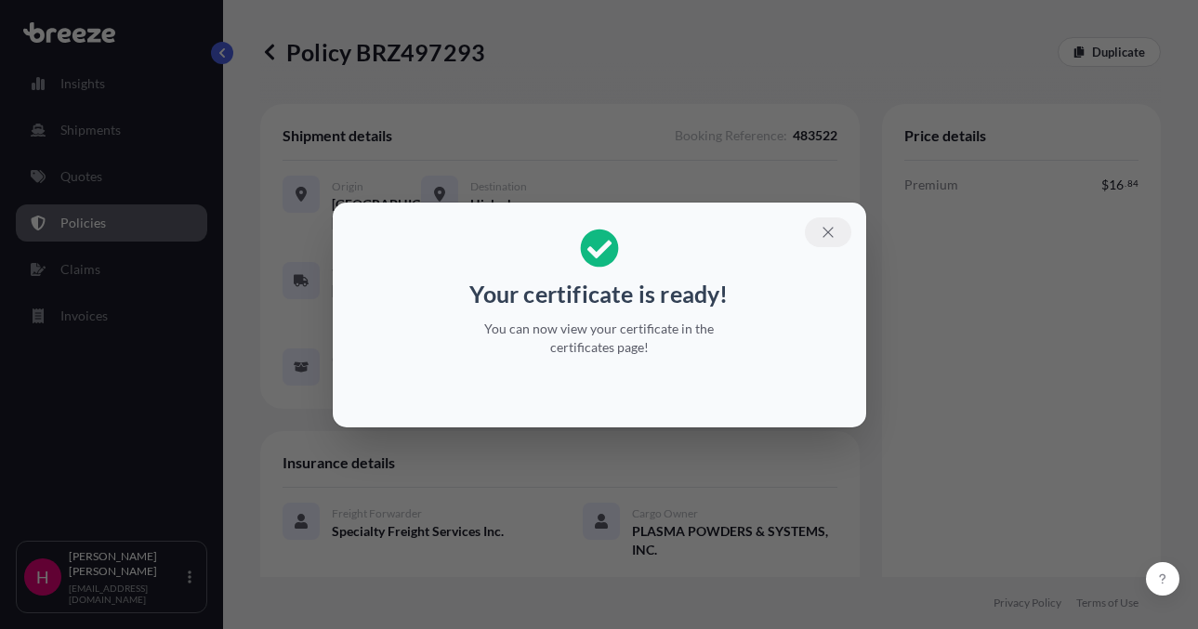
click at [837, 226] on button "button" at bounding box center [828, 232] width 46 height 30
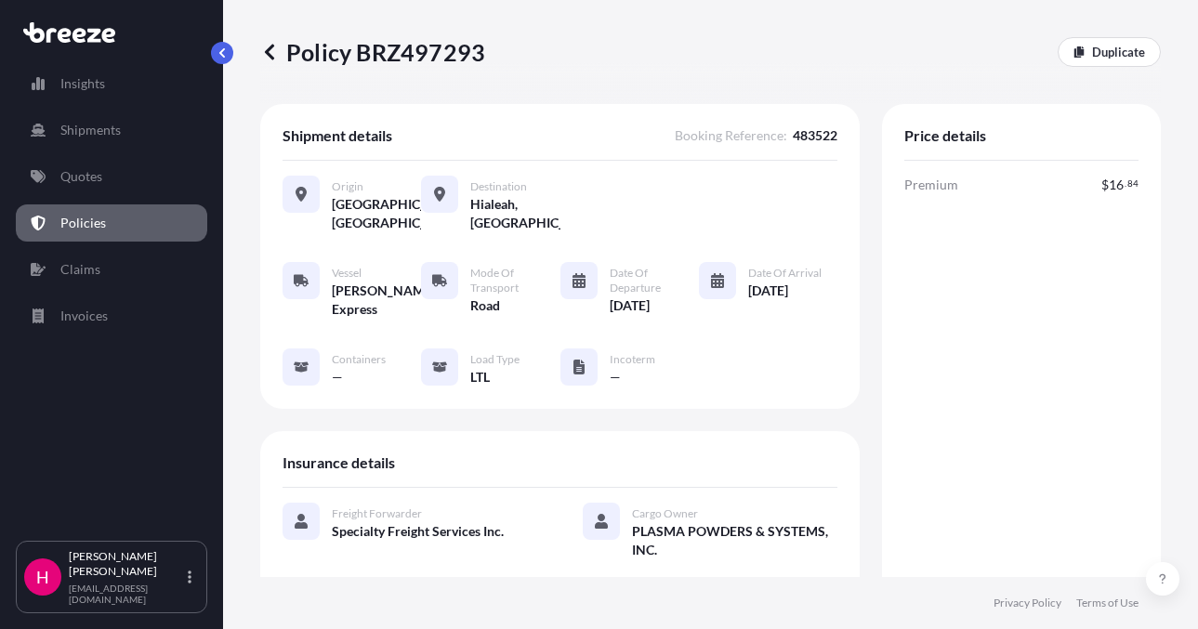
click at [454, 53] on p "Policy BRZ497293" at bounding box center [372, 52] width 225 height 30
copy p "BRZ497293"
click at [515, 88] on div "Policy BRZ497293 Duplicate" at bounding box center [710, 52] width 900 height 104
